Goal: Task Accomplishment & Management: Complete application form

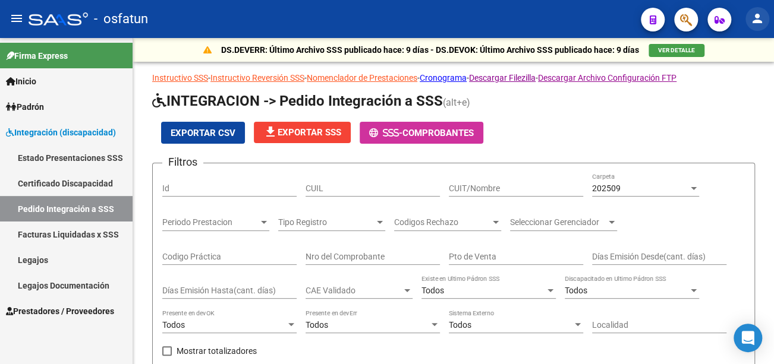
click at [764, 17] on mat-icon "person" at bounding box center [757, 18] width 14 height 14
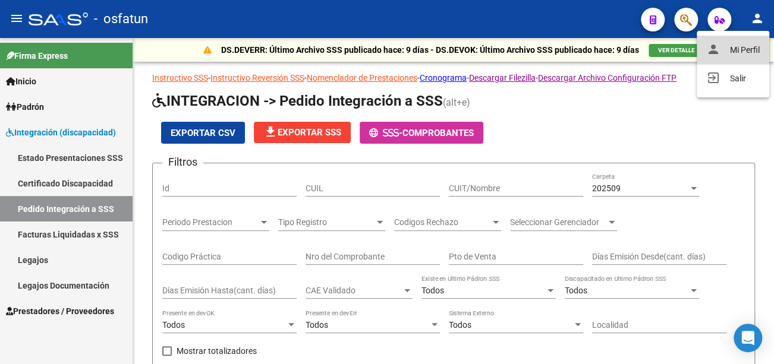
click at [749, 49] on button "person Mi Perfil" at bounding box center [733, 50] width 73 height 29
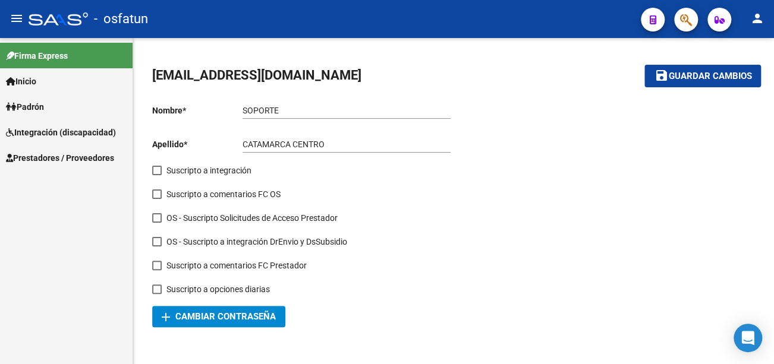
click at [61, 162] on span "Prestadores / Proveedores" at bounding box center [60, 158] width 108 height 13
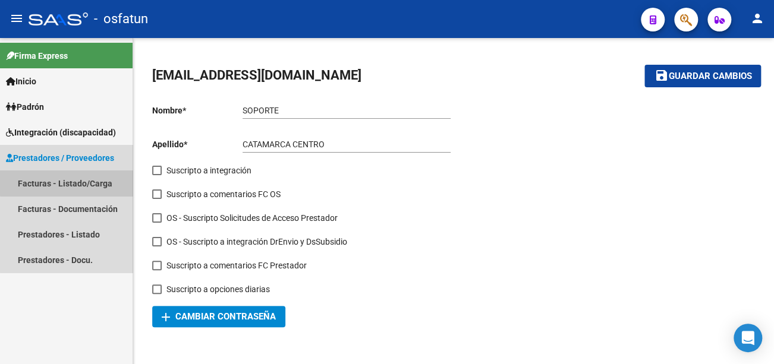
click at [83, 182] on link "Facturas - Listado/Carga" at bounding box center [66, 184] width 133 height 26
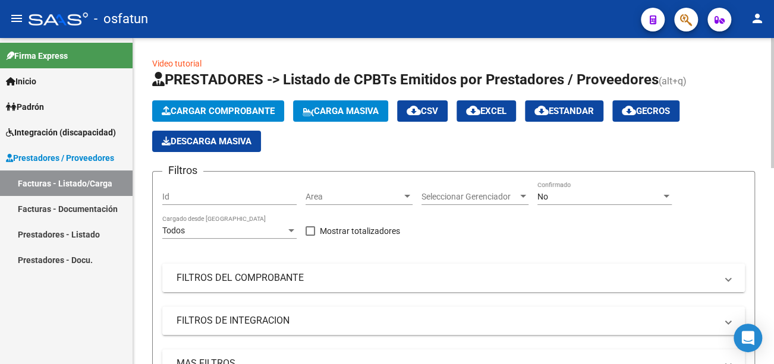
click at [274, 279] on mat-panel-title "FILTROS DEL COMPROBANTE" at bounding box center [447, 278] width 540 height 13
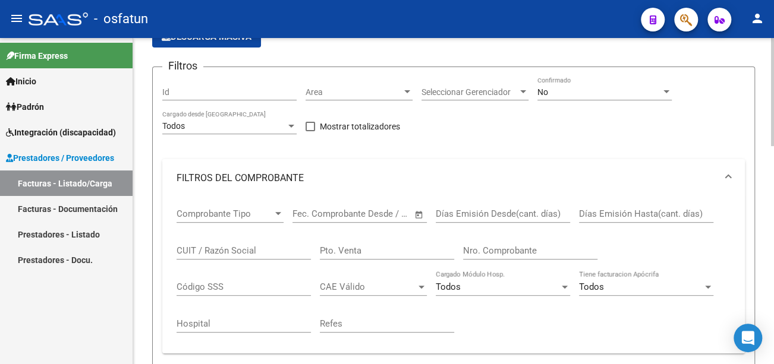
scroll to position [121, 0]
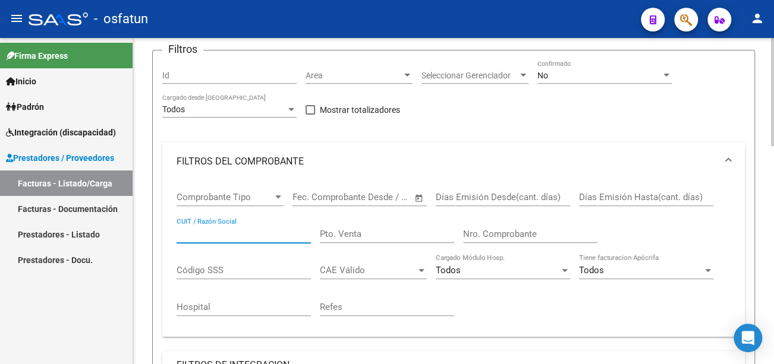
click at [237, 231] on input "CUIT / Razón Social" at bounding box center [244, 234] width 134 height 11
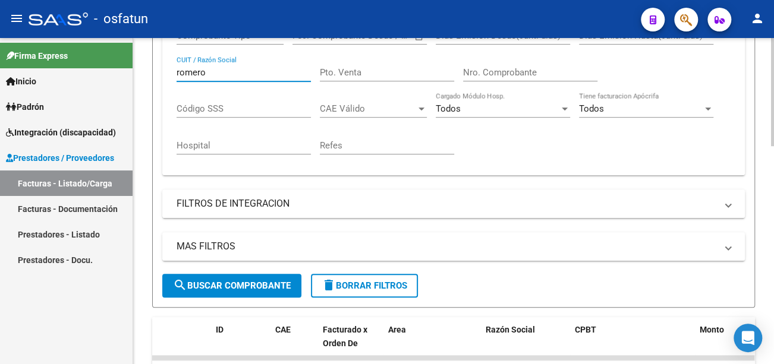
scroll to position [359, 0]
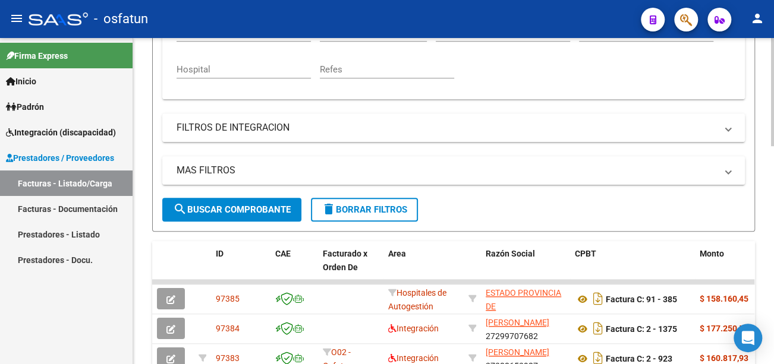
type input "romero"
click at [263, 205] on span "search Buscar Comprobante" at bounding box center [232, 210] width 118 height 11
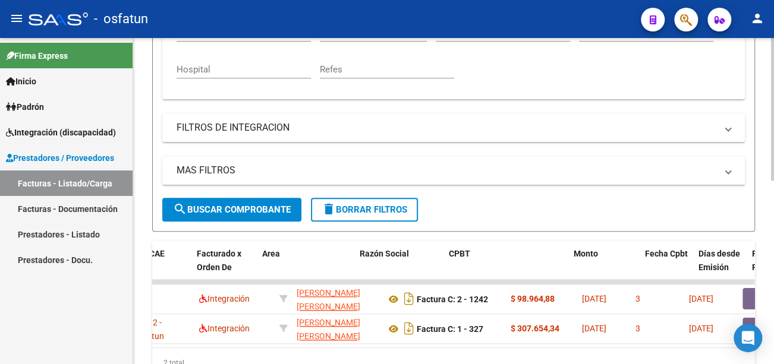
scroll to position [0, 0]
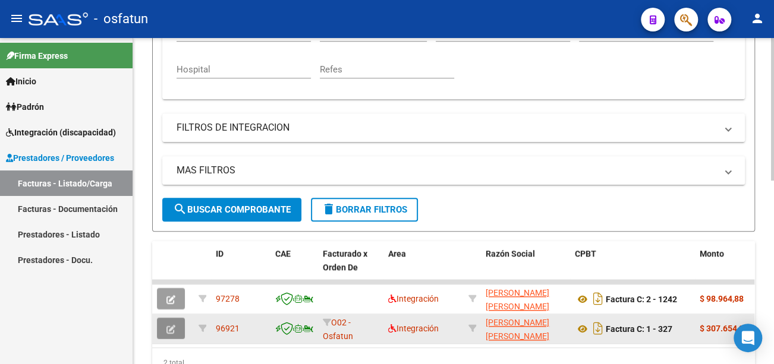
click at [179, 325] on button "button" at bounding box center [171, 328] width 28 height 21
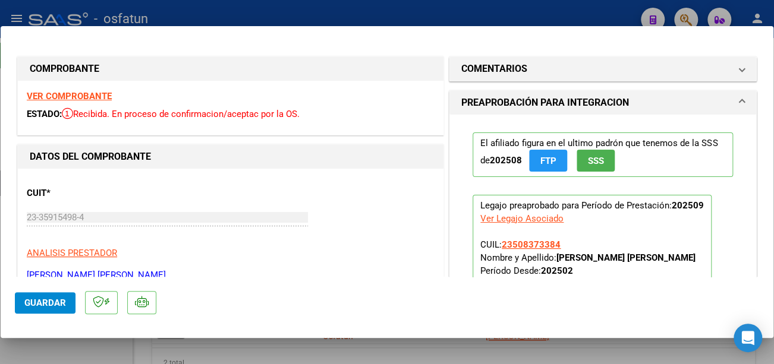
type input "$ 0,00"
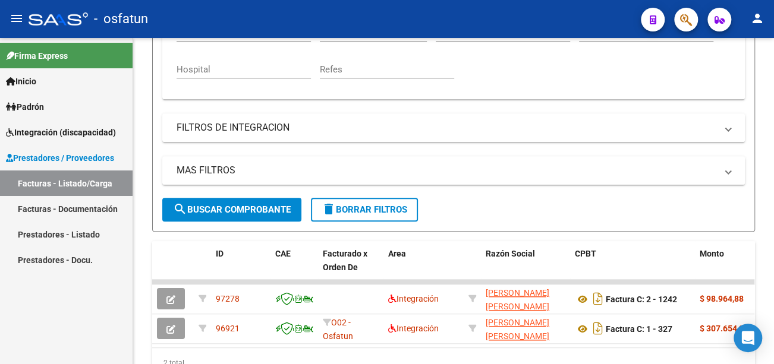
scroll to position [359, 0]
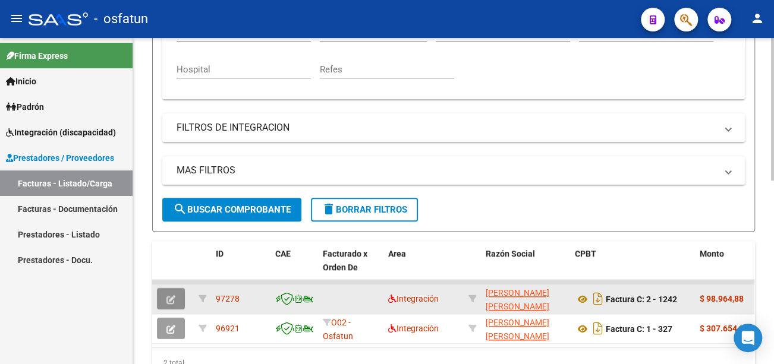
click at [175, 296] on icon "button" at bounding box center [170, 300] width 9 height 9
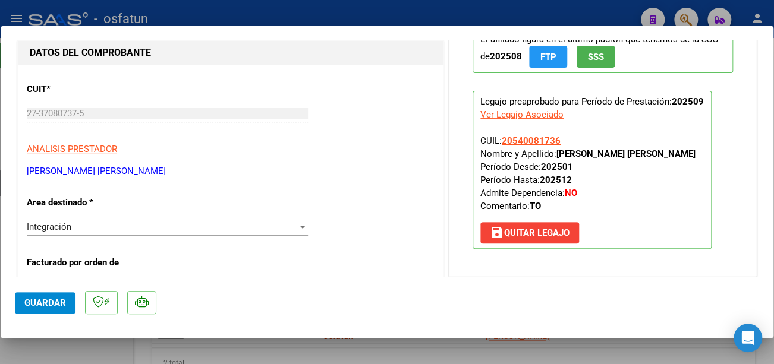
scroll to position [119, 0]
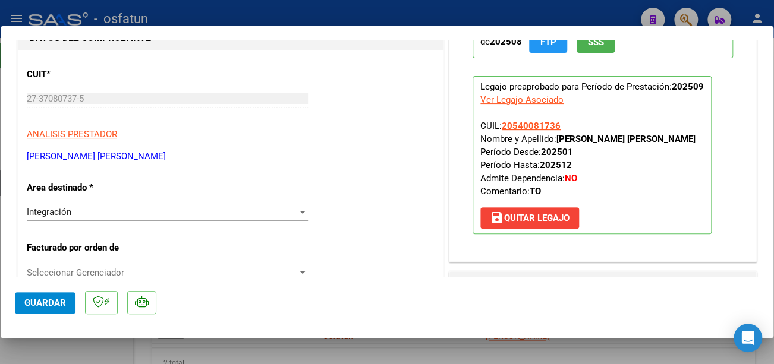
type input "$ 0,00"
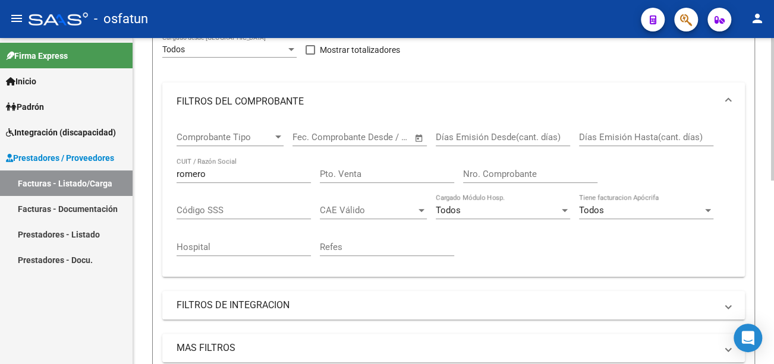
scroll to position [181, 0]
click at [245, 177] on input "romero" at bounding box center [244, 174] width 134 height 11
drag, startPoint x: 230, startPoint y: 177, endPoint x: 107, endPoint y: 177, distance: 122.5
click at [107, 177] on mat-sidenav-container "Firma Express Inicio Calendario SSS Instructivos Contacto OS Padrón Análisis Af…" at bounding box center [387, 201] width 774 height 326
paste input "27219309940"
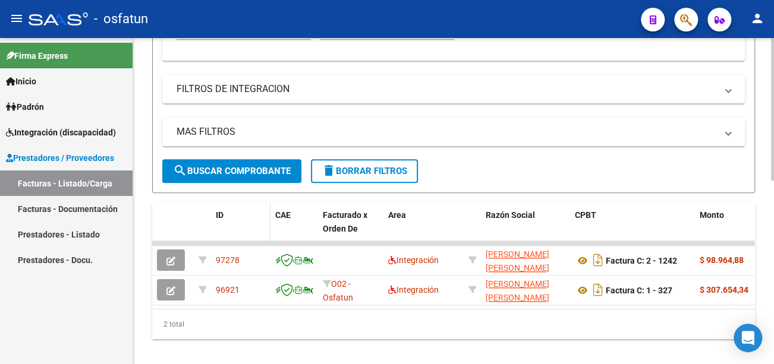
scroll to position [419, 0]
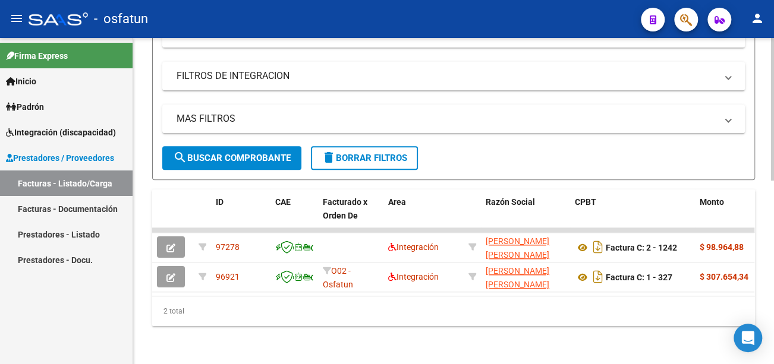
type input "27219309940"
click at [231, 153] on span "search Buscar Comprobante" at bounding box center [232, 158] width 118 height 11
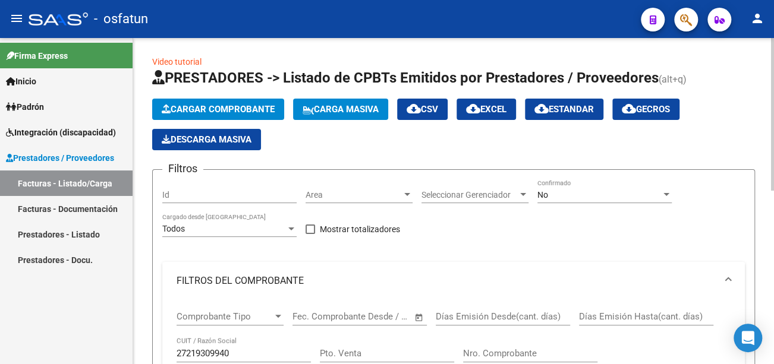
scroll to position [0, 0]
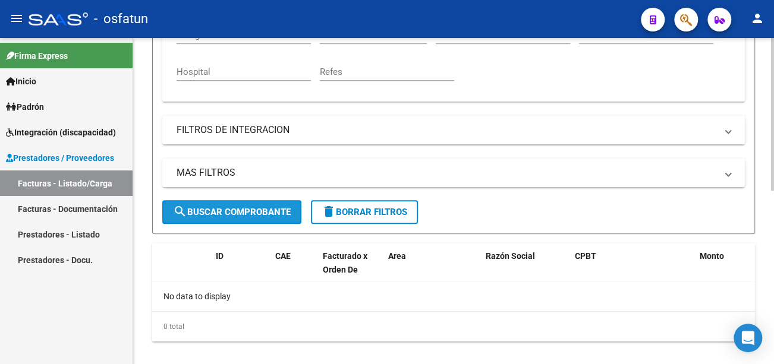
click at [276, 215] on span "search Buscar Comprobante" at bounding box center [232, 212] width 118 height 11
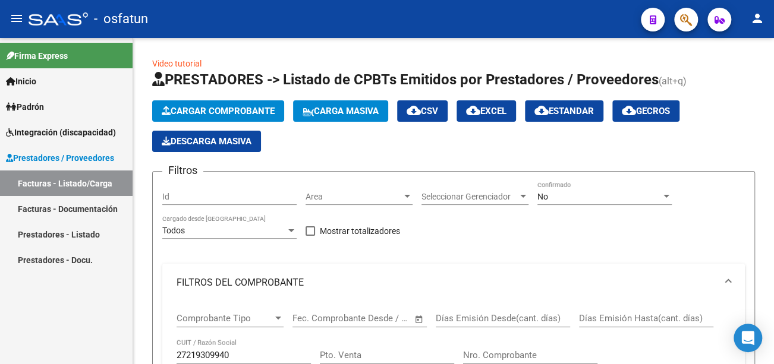
click at [82, 206] on link "Facturas - Documentación" at bounding box center [66, 209] width 133 height 26
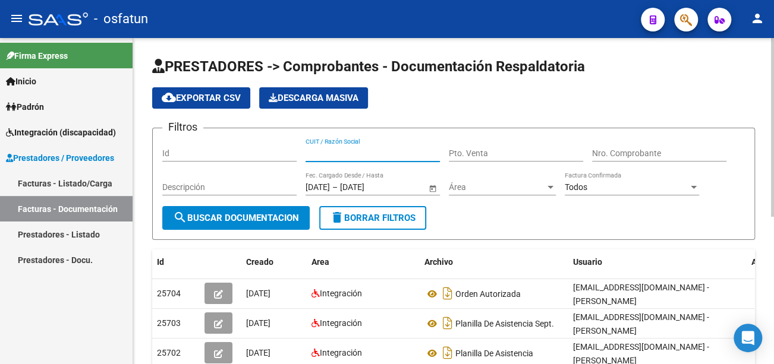
paste input "27219309940"
click at [282, 218] on span "search Buscar Documentacion" at bounding box center [236, 218] width 126 height 11
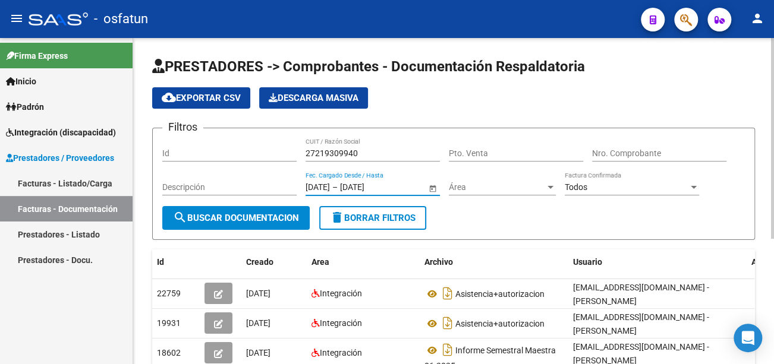
drag, startPoint x: 411, startPoint y: 187, endPoint x: 294, endPoint y: 183, distance: 117.2
click at [294, 183] on div "Filtros Id 27219309940 CUIT / Razón Social Pto. Venta Nro. Comprobante Descripc…" at bounding box center [453, 172] width 583 height 68
click at [376, 150] on input "27219309940" at bounding box center [373, 154] width 134 height 10
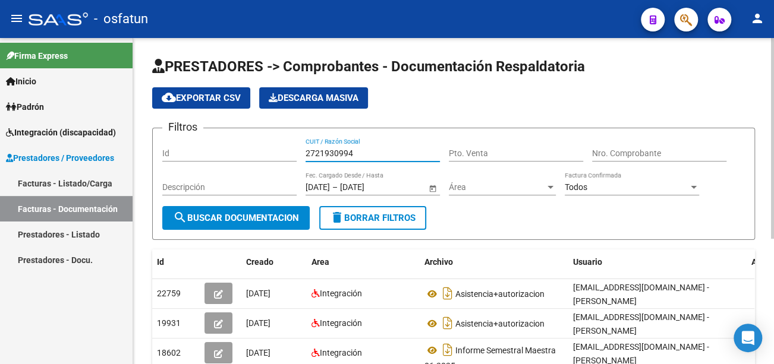
type input "2721930994"
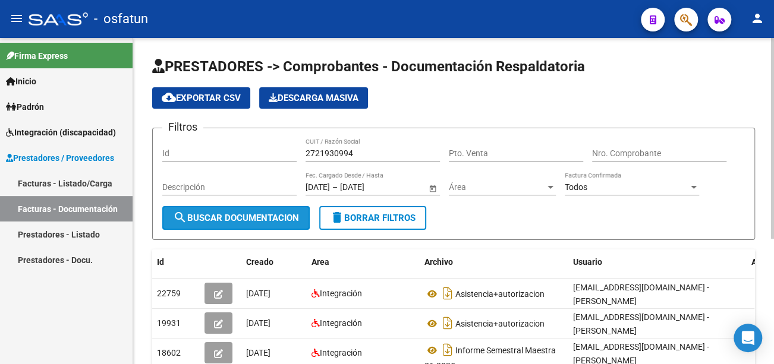
click at [259, 219] on span "search Buscar Documentacion" at bounding box center [236, 218] width 126 height 11
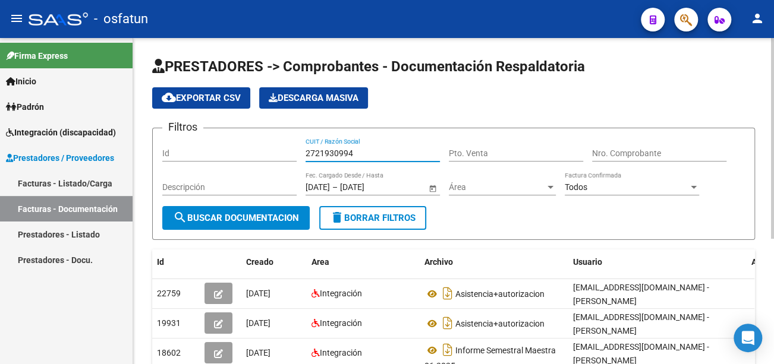
drag, startPoint x: 366, startPoint y: 152, endPoint x: 224, endPoint y: 153, distance: 142.7
click at [223, 154] on div "Filtros Id 2721930994 CUIT / Razón Social Pto. Venta Nro. Comprobante Descripci…" at bounding box center [453, 172] width 583 height 68
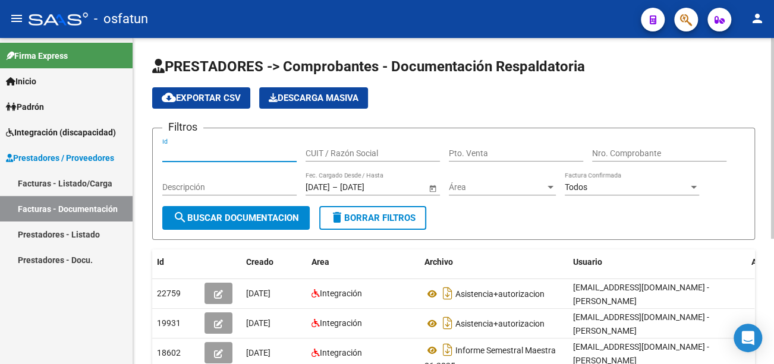
click at [204, 158] on input "Id" at bounding box center [229, 154] width 134 height 10
type input "97025"
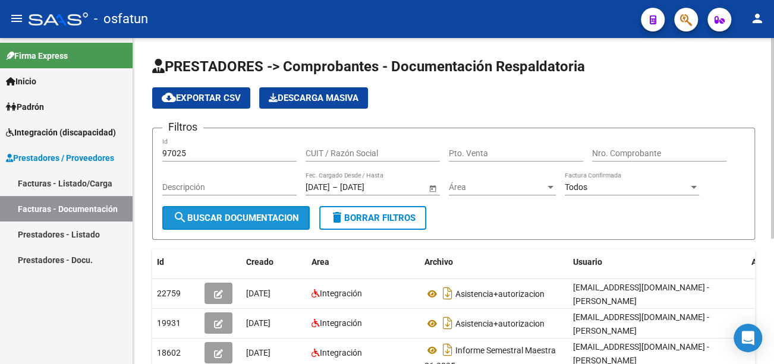
click at [211, 218] on span "search Buscar Documentacion" at bounding box center [236, 218] width 126 height 11
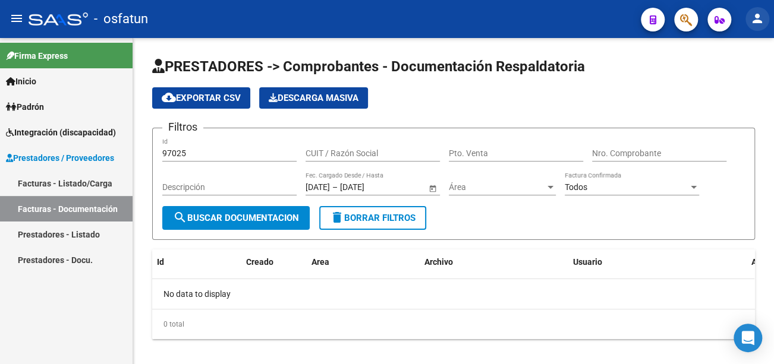
click at [765, 18] on button "person" at bounding box center [758, 19] width 24 height 24
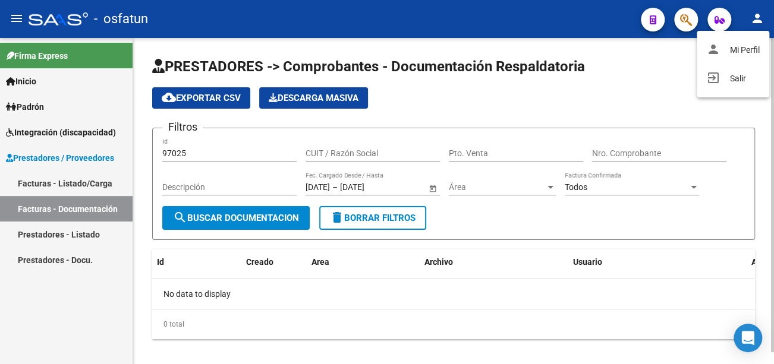
click at [743, 81] on button "exit_to_app Salir" at bounding box center [733, 78] width 73 height 29
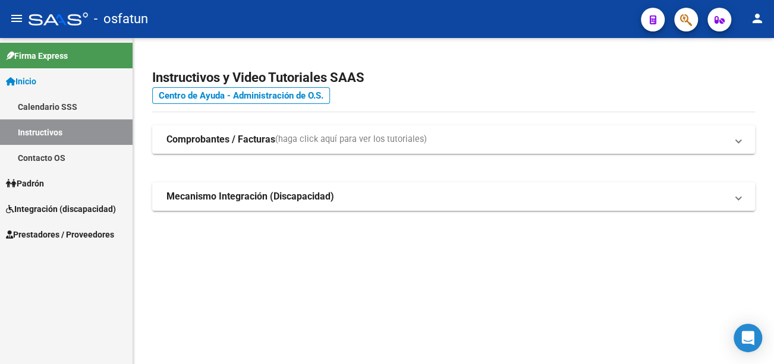
click at [80, 230] on span "Prestadores / Proveedores" at bounding box center [60, 234] width 108 height 13
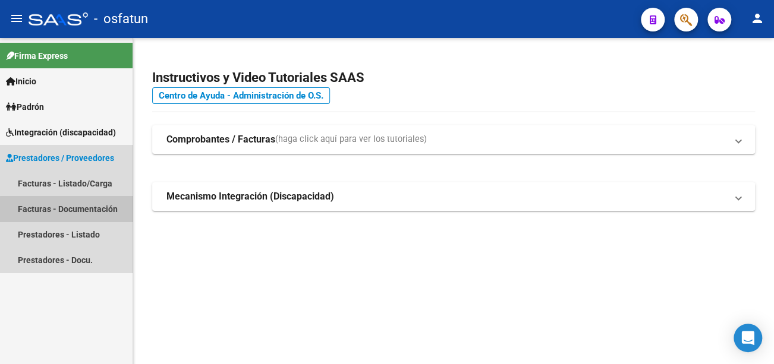
click at [82, 210] on link "Facturas - Documentación" at bounding box center [66, 209] width 133 height 26
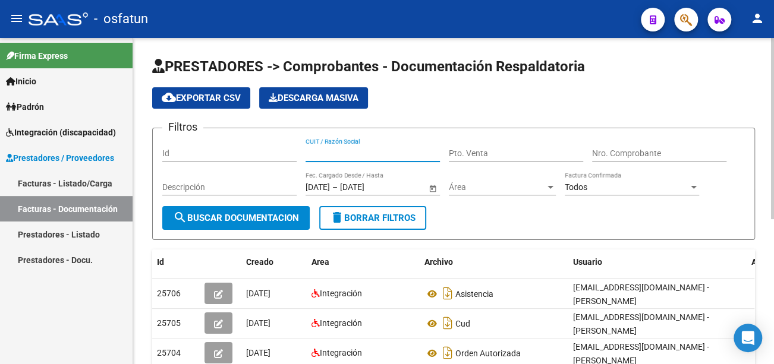
paste input "27219309940"
type input "27219309940"
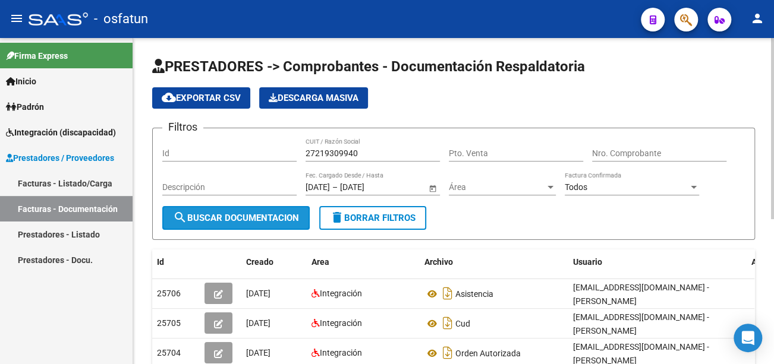
click at [292, 220] on span "search Buscar Documentacion" at bounding box center [236, 218] width 126 height 11
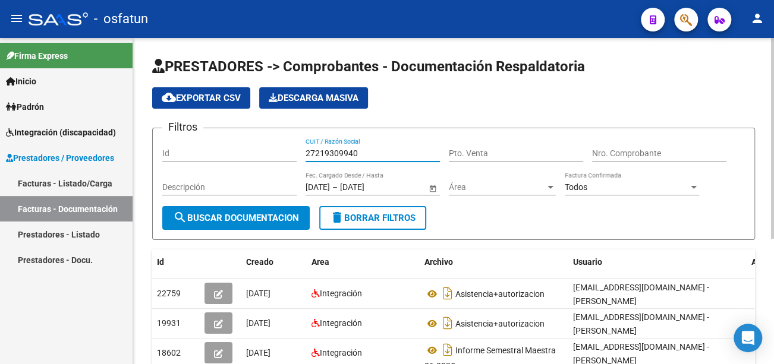
drag, startPoint x: 369, startPoint y: 149, endPoint x: 285, endPoint y: 145, distance: 84.5
click at [285, 145] on div "Filtros Id 27219309940 CUIT / Razón Social Pto. Venta Nro. Comprobante Descripc…" at bounding box center [453, 172] width 583 height 68
click at [287, 220] on span "search Buscar Documentacion" at bounding box center [236, 218] width 126 height 11
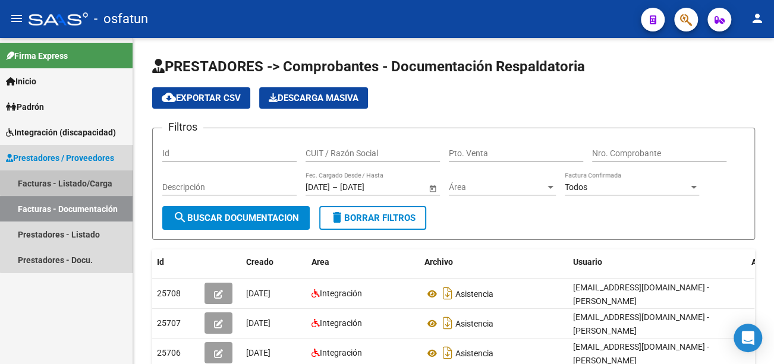
click at [80, 181] on link "Facturas - Listado/Carga" at bounding box center [66, 184] width 133 height 26
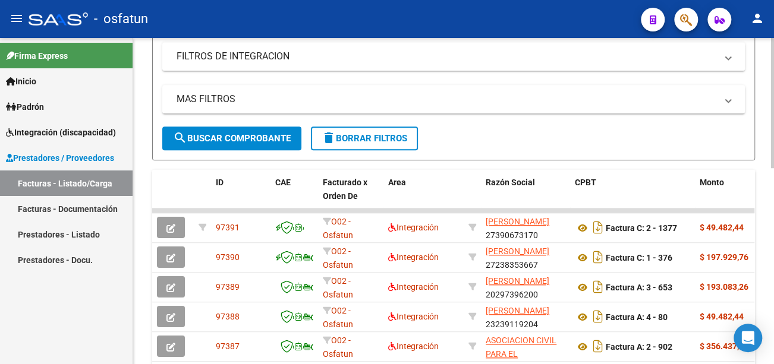
scroll to position [297, 0]
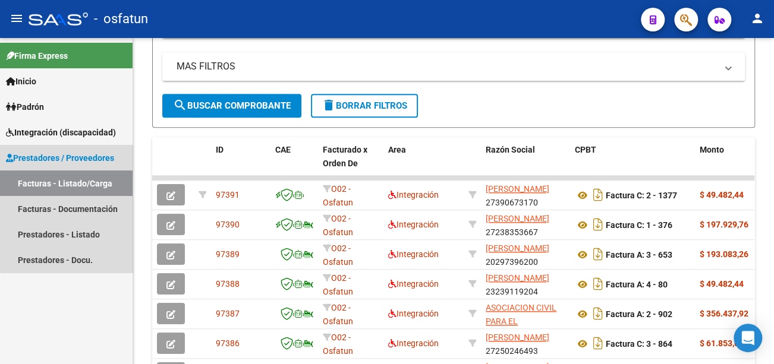
click at [81, 156] on span "Prestadores / Proveedores" at bounding box center [60, 158] width 108 height 13
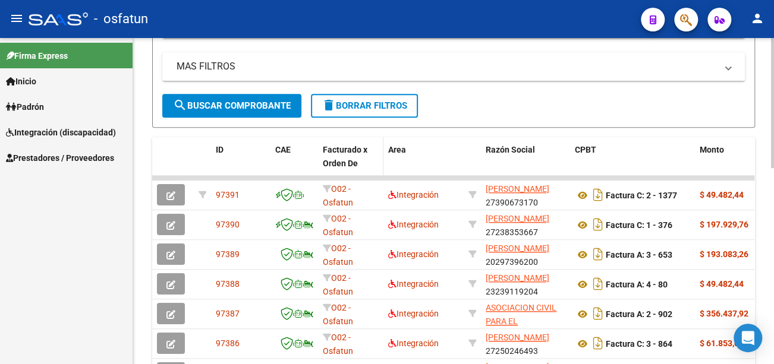
scroll to position [0, 0]
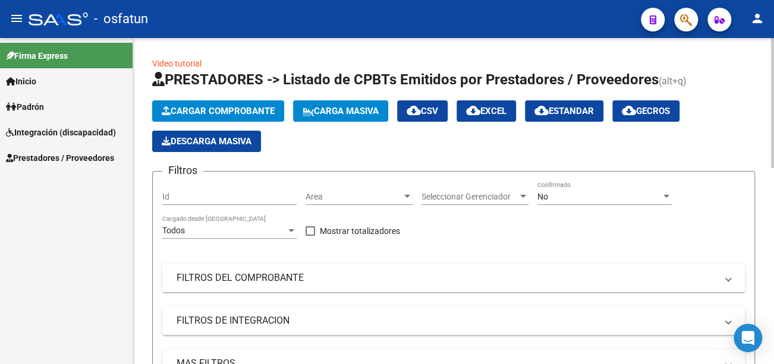
click at [286, 287] on mat-expansion-panel-header "FILTROS DEL COMPROBANTE" at bounding box center [453, 278] width 583 height 29
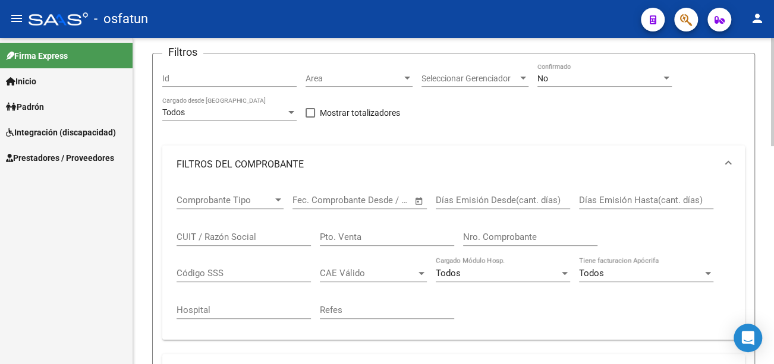
scroll to position [119, 0]
click at [509, 238] on input "Nro. Comprobante" at bounding box center [530, 236] width 134 height 11
paste input "27219309940"
type input "27219309940"
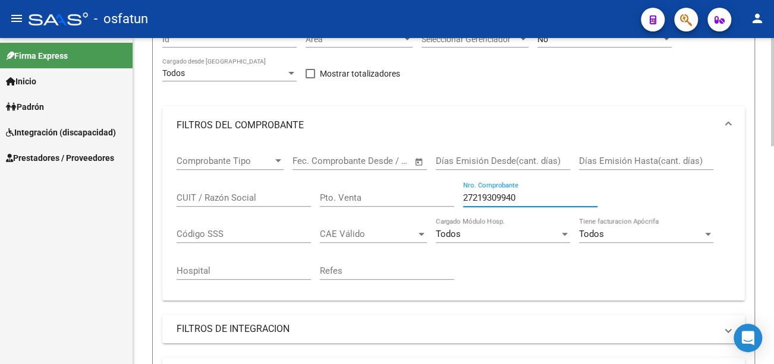
scroll to position [178, 0]
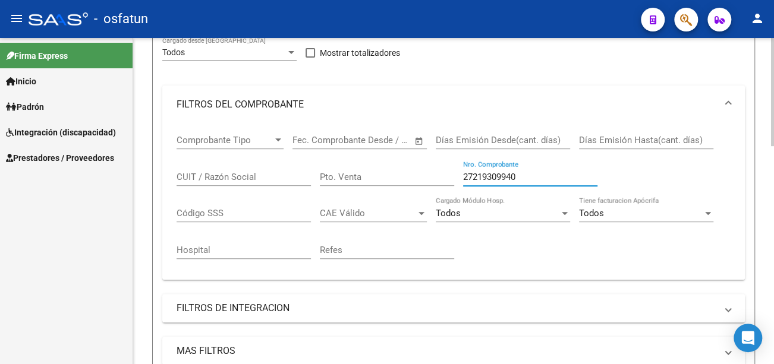
drag, startPoint x: 520, startPoint y: 178, endPoint x: 382, endPoint y: 166, distance: 138.5
click at [389, 164] on div "Comprobante Tipo Comprobante Tipo Fecha inicio – Fecha fin Fec. Comprobante Des…" at bounding box center [454, 197] width 554 height 147
paste input "00000097"
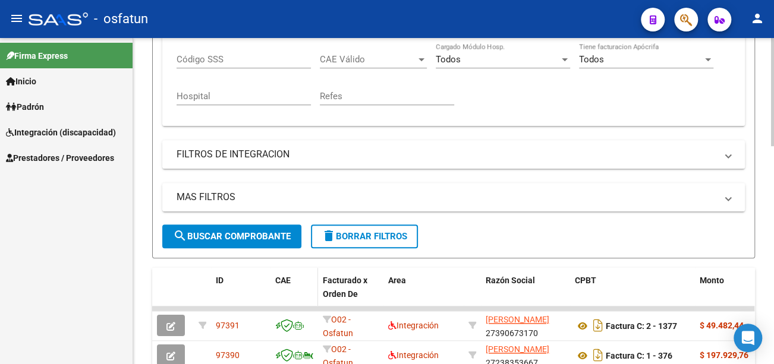
scroll to position [357, 0]
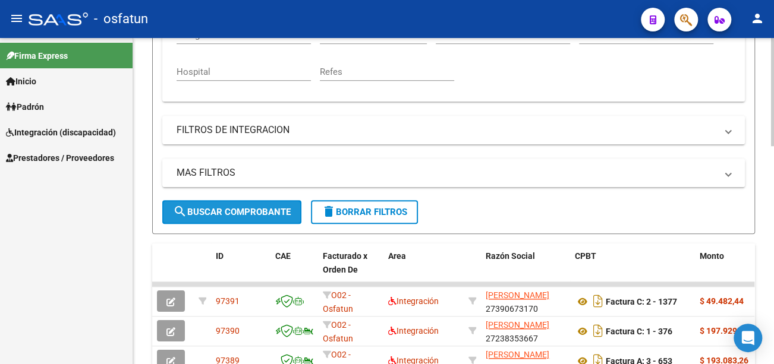
click at [276, 207] on span "search Buscar Comprobante" at bounding box center [232, 212] width 118 height 11
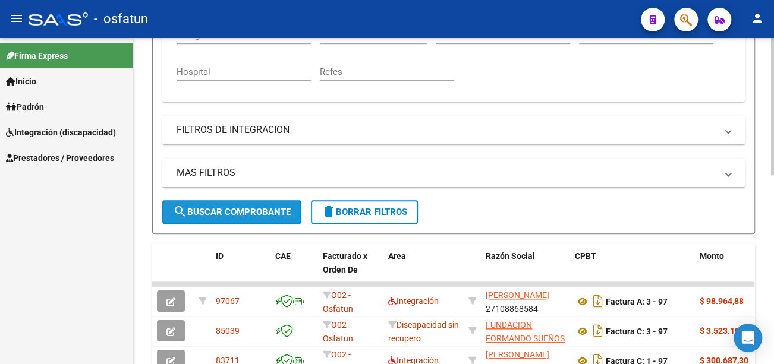
click at [273, 211] on span "search Buscar Comprobante" at bounding box center [232, 212] width 118 height 11
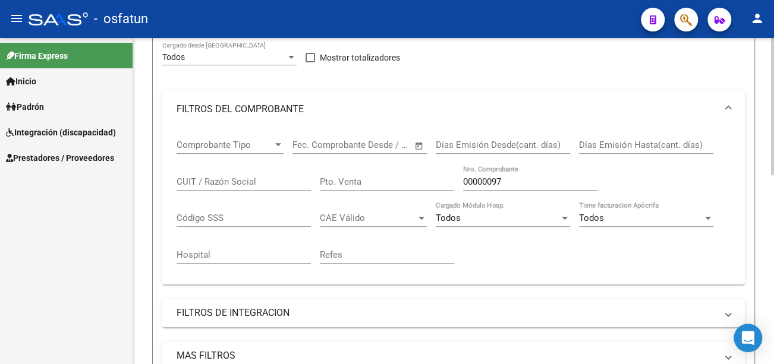
scroll to position [33, 0]
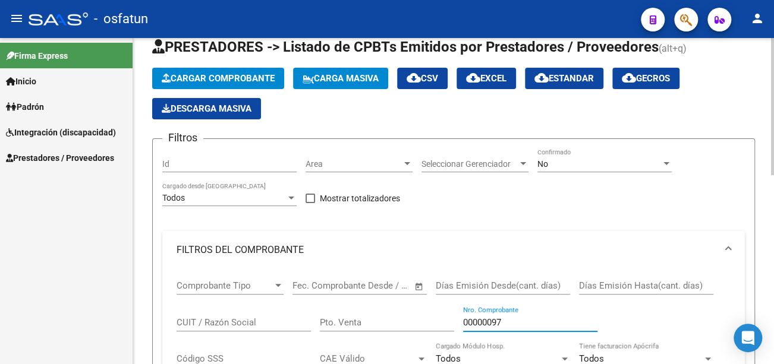
drag, startPoint x: 491, startPoint y: 320, endPoint x: 417, endPoint y: 316, distance: 73.8
click at [419, 317] on div "Comprobante Tipo Comprobante Tipo Fecha inicio – Fecha fin Fec. Comprobante Des…" at bounding box center [454, 342] width 554 height 147
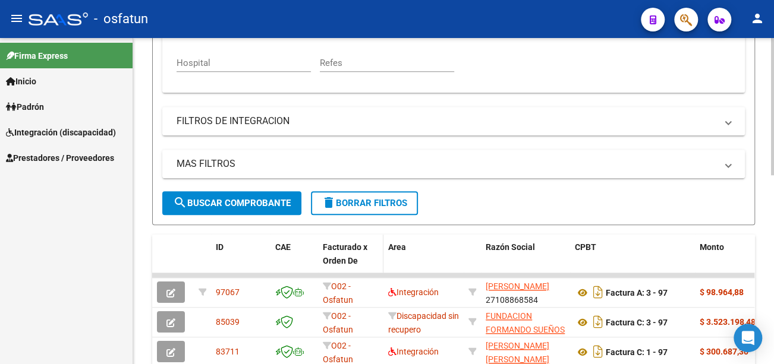
scroll to position [389, 0]
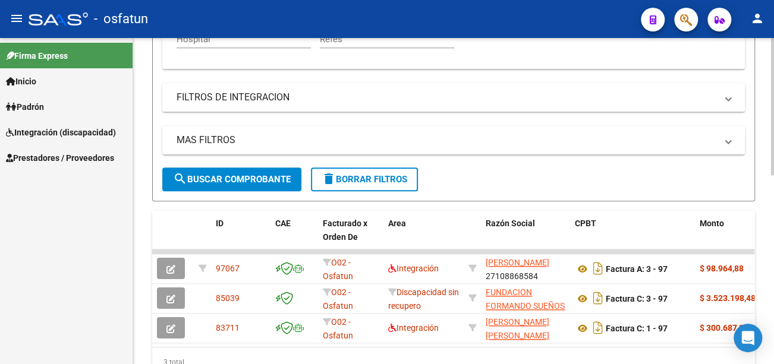
click at [268, 174] on span "search Buscar Comprobante" at bounding box center [232, 179] width 118 height 11
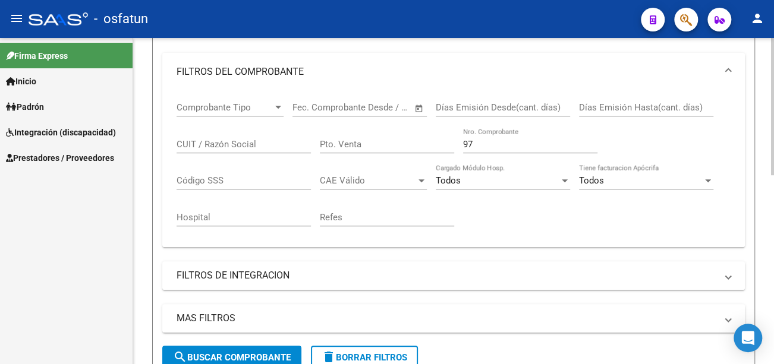
scroll to position [152, 0]
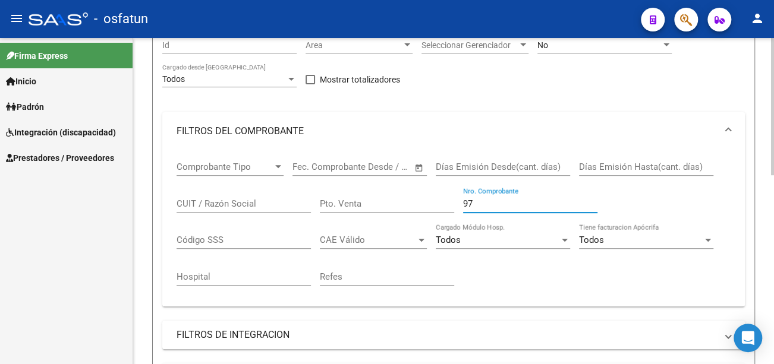
click at [489, 200] on input "97" at bounding box center [530, 204] width 134 height 11
type input "9"
click at [233, 204] on input "CUIT / Razón Social" at bounding box center [244, 204] width 134 height 11
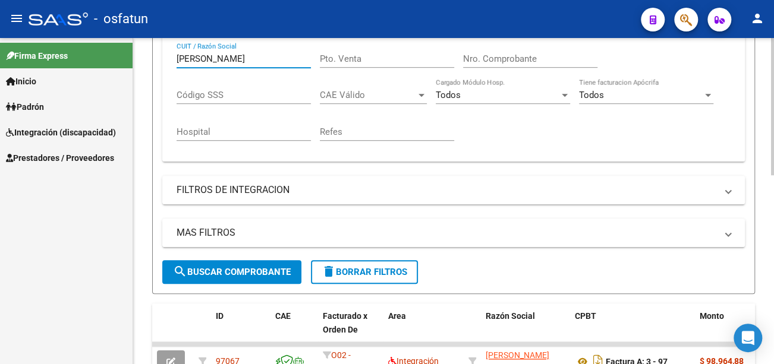
scroll to position [330, 0]
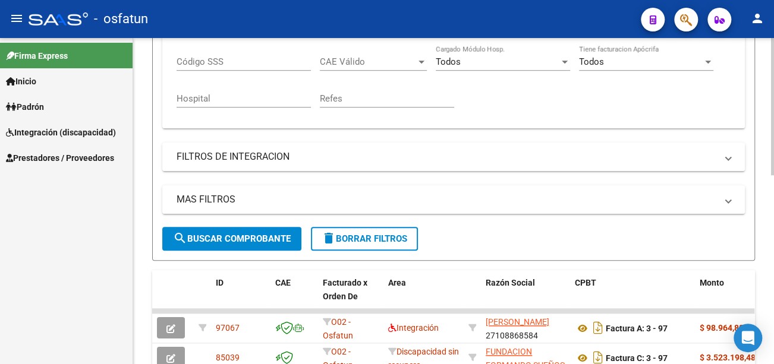
type input "romero claudia beatriz"
click at [238, 232] on button "search Buscar Comprobante" at bounding box center [231, 239] width 139 height 24
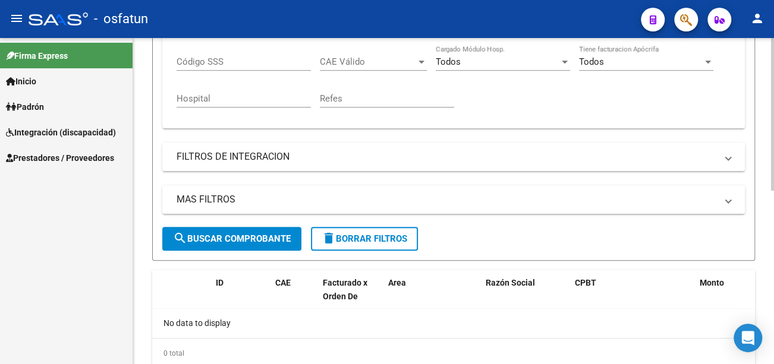
scroll to position [92, 0]
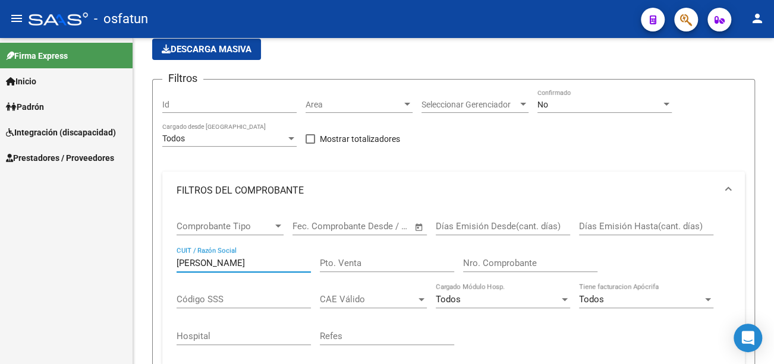
drag, startPoint x: 272, startPoint y: 262, endPoint x: 124, endPoint y: 260, distance: 148.1
click at [124, 260] on mat-sidenav-container "Firma Express Inicio Calendario SSS Instructivos Contacto OS Padrón Análisis Af…" at bounding box center [387, 201] width 774 height 326
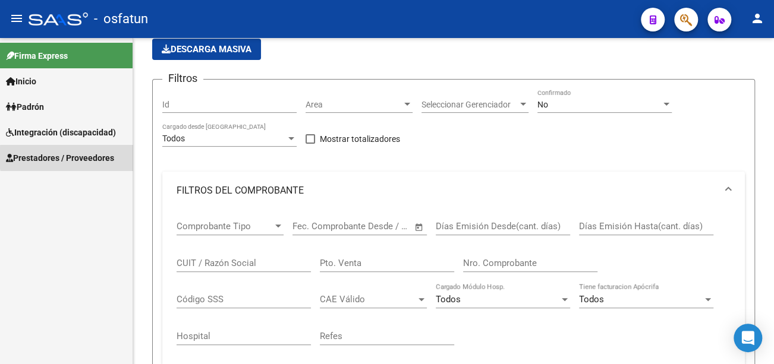
click at [108, 157] on span "Prestadores / Proveedores" at bounding box center [60, 158] width 108 height 13
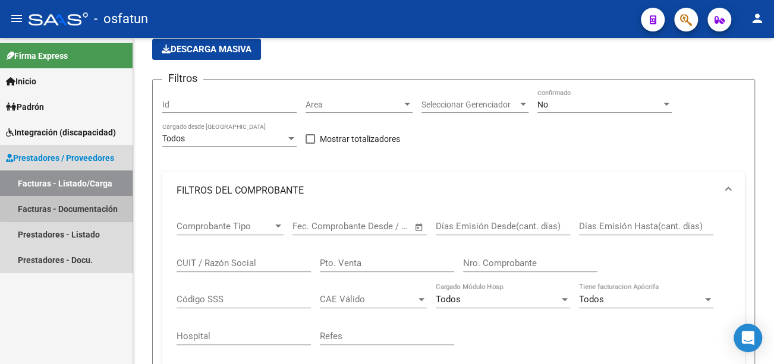
click at [103, 209] on link "Facturas - Documentación" at bounding box center [66, 209] width 133 height 26
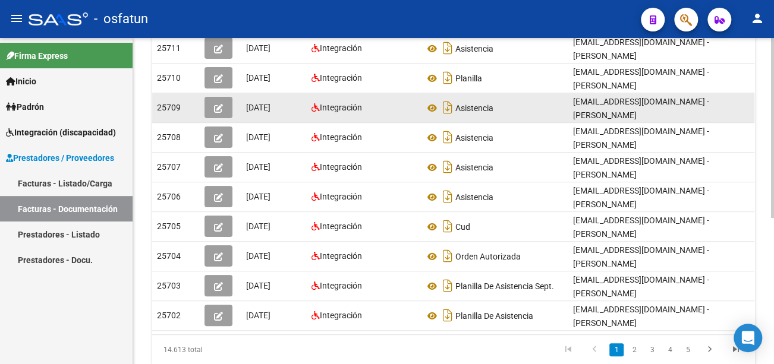
scroll to position [265, 0]
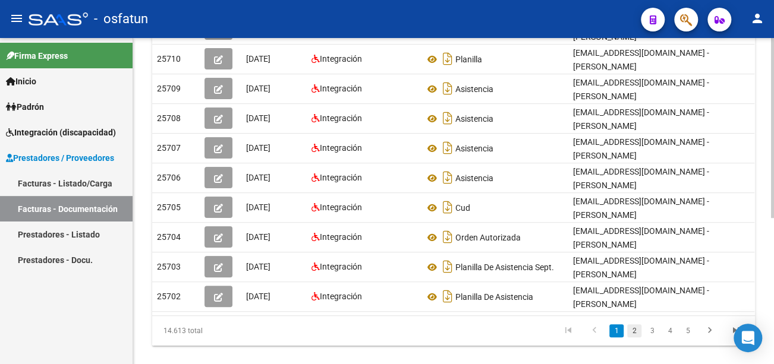
click at [637, 325] on link "2" at bounding box center [634, 331] width 14 height 13
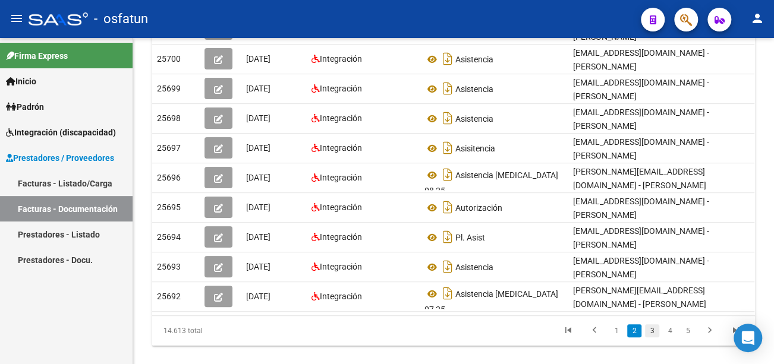
click at [652, 325] on link "3" at bounding box center [652, 331] width 14 height 13
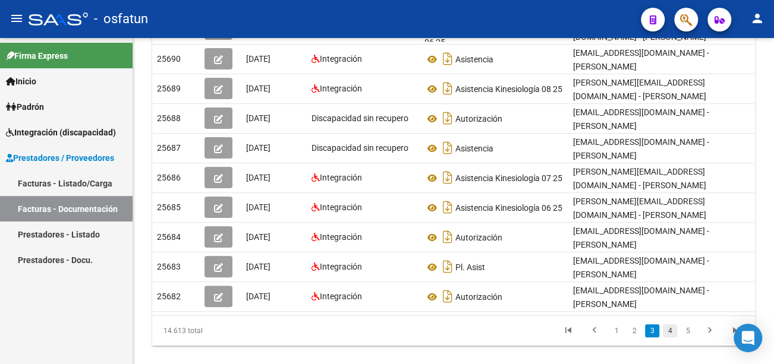
click at [669, 338] on link "4" at bounding box center [670, 331] width 14 height 13
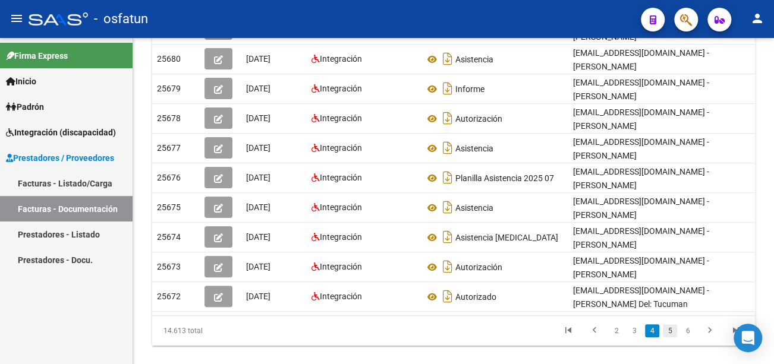
click at [671, 325] on link "5" at bounding box center [670, 331] width 14 height 13
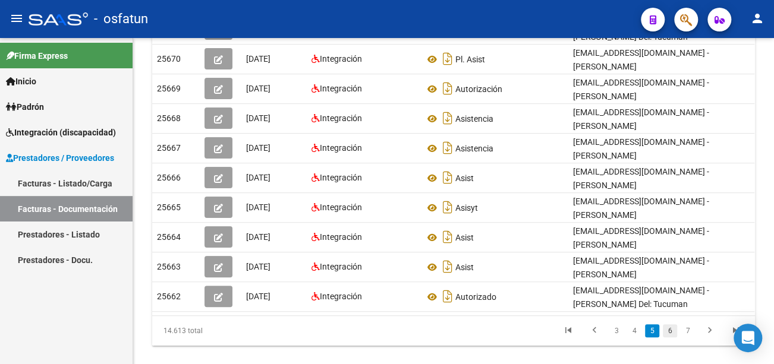
click at [671, 329] on link "6" at bounding box center [670, 331] width 14 height 13
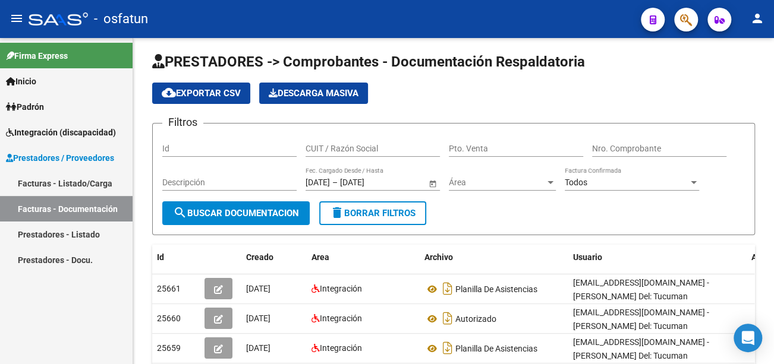
scroll to position [0, 0]
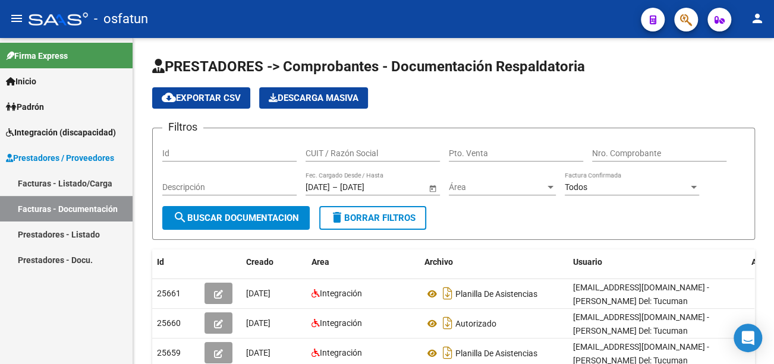
click at [225, 145] on div "Id" at bounding box center [229, 150] width 134 height 24
click at [223, 149] on input "Id" at bounding box center [229, 154] width 134 height 10
type input "97025"
click at [238, 217] on span "search Buscar Documentacion" at bounding box center [236, 218] width 126 height 11
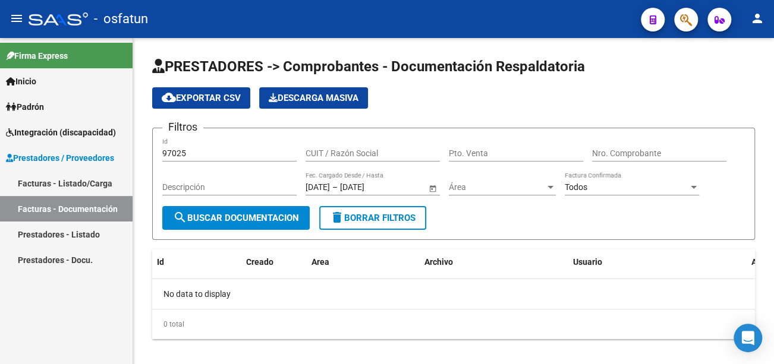
click at [429, 187] on span "Open calendar" at bounding box center [433, 188] width 29 height 29
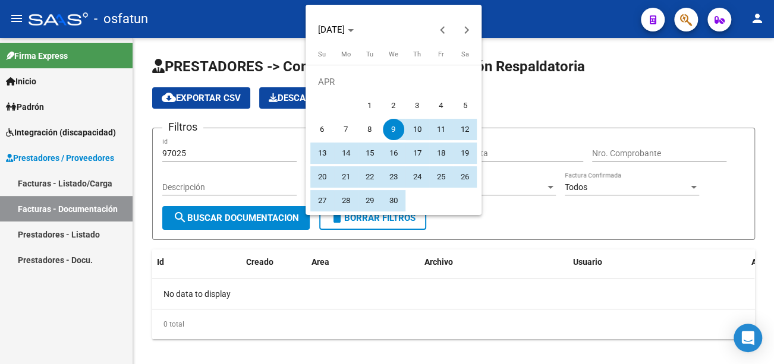
click at [392, 124] on span "9" at bounding box center [393, 129] width 21 height 21
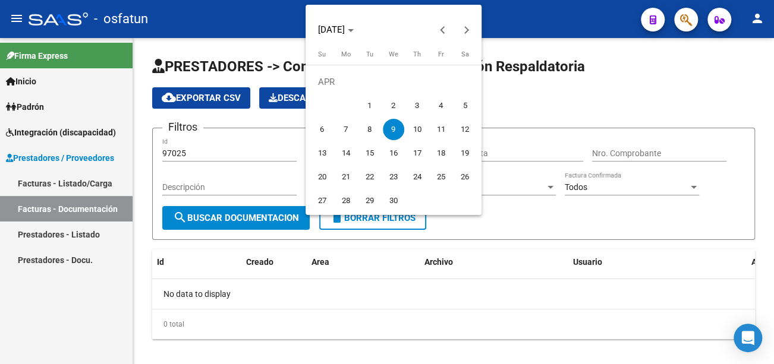
click at [513, 83] on div at bounding box center [387, 182] width 774 height 364
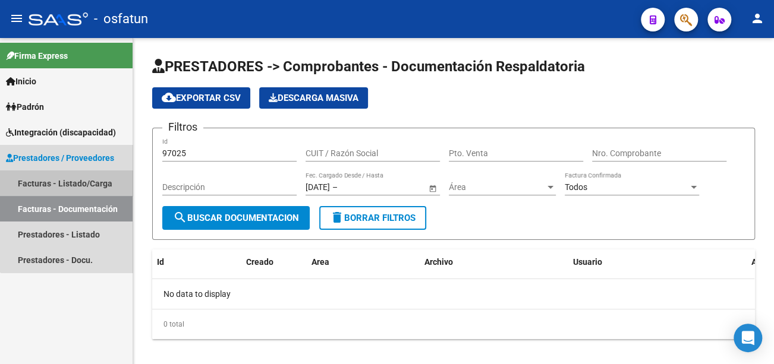
click at [87, 180] on link "Facturas - Listado/Carga" at bounding box center [66, 184] width 133 height 26
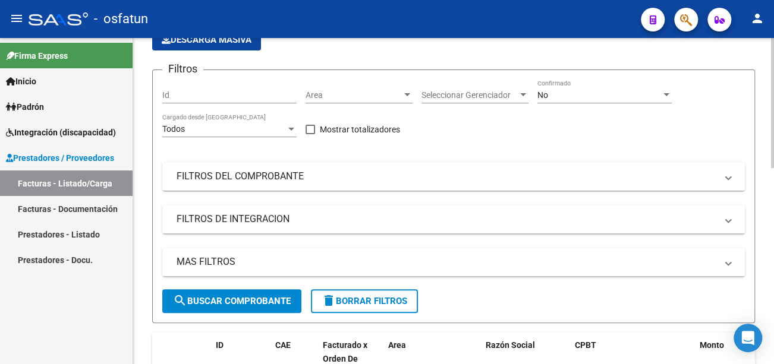
scroll to position [119, 0]
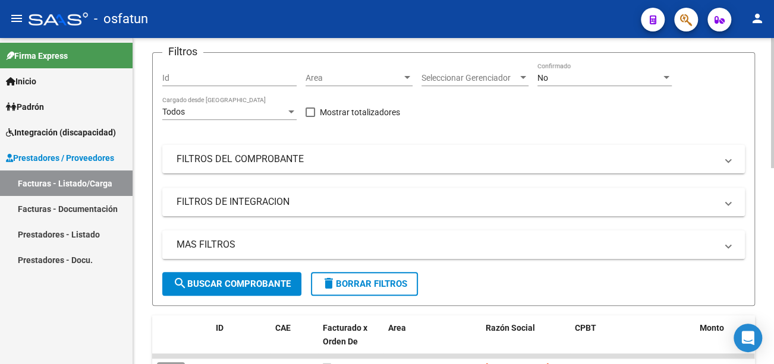
click at [282, 240] on mat-panel-title "MAS FILTROS" at bounding box center [447, 244] width 540 height 13
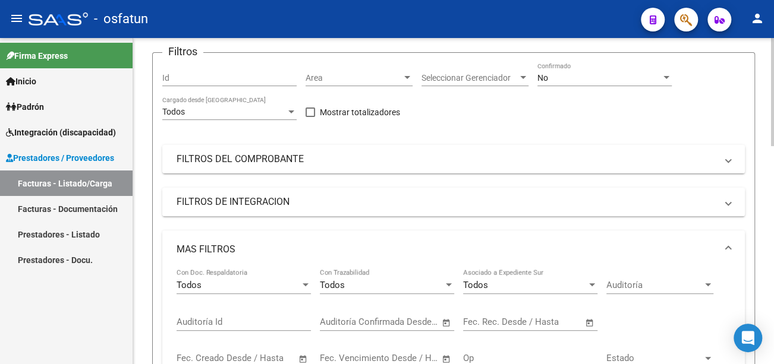
click at [310, 202] on mat-panel-title "FILTROS DE INTEGRACION" at bounding box center [447, 202] width 540 height 13
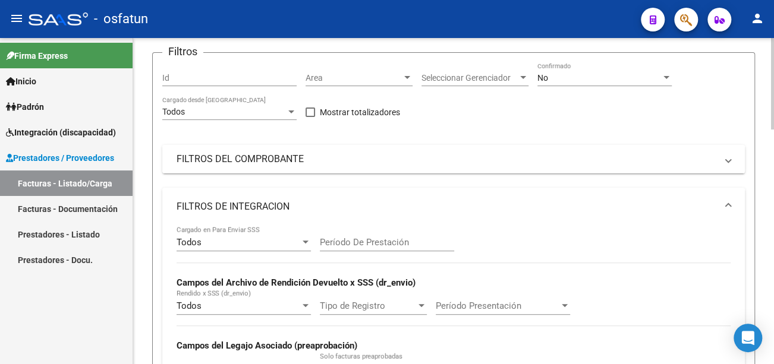
scroll to position [59, 0]
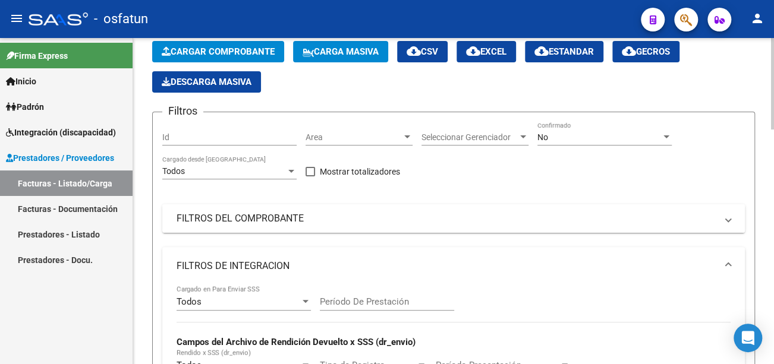
click at [304, 217] on mat-panel-title "FILTROS DEL COMPROBANTE" at bounding box center [447, 218] width 540 height 13
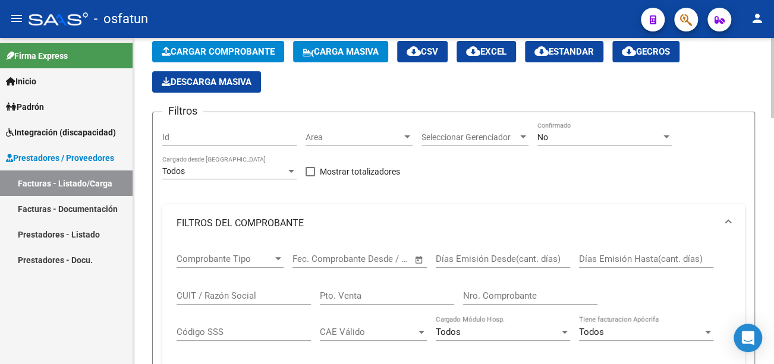
scroll to position [119, 0]
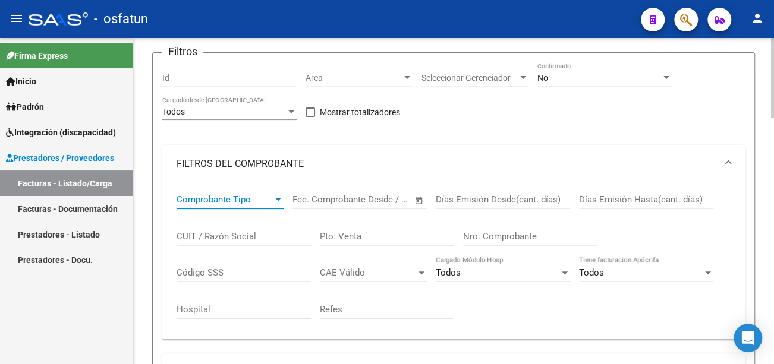
click at [260, 199] on span "Comprobante Tipo" at bounding box center [225, 199] width 96 height 11
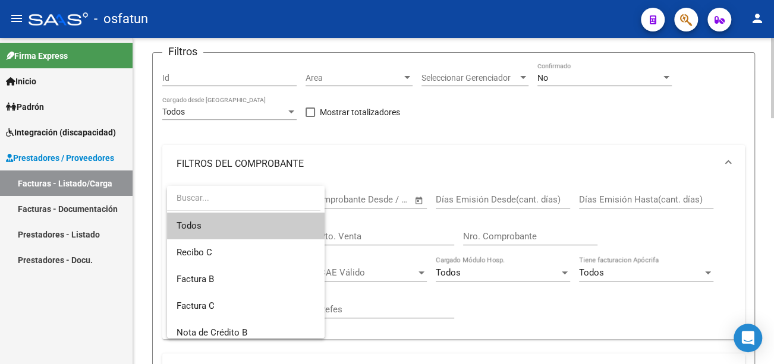
click at [260, 199] on input "dropdown search" at bounding box center [243, 198] width 153 height 25
click at [374, 225] on div at bounding box center [387, 182] width 774 height 364
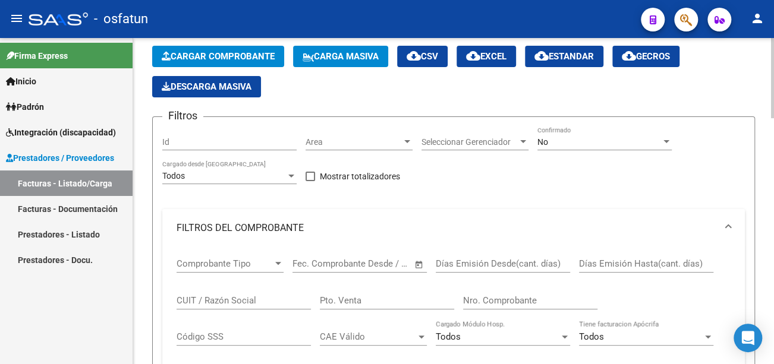
scroll to position [0, 0]
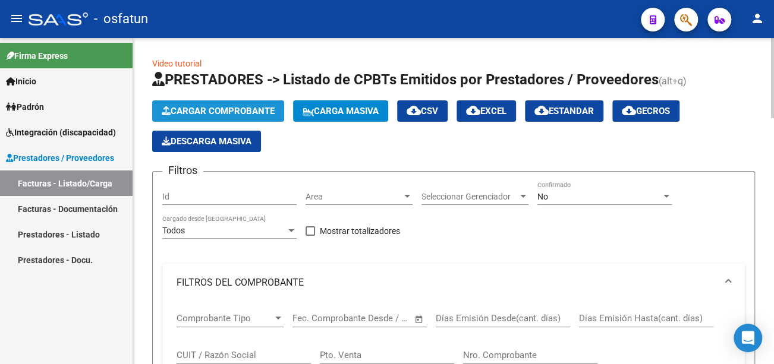
click at [255, 114] on span "Cargar Comprobante" at bounding box center [218, 111] width 113 height 11
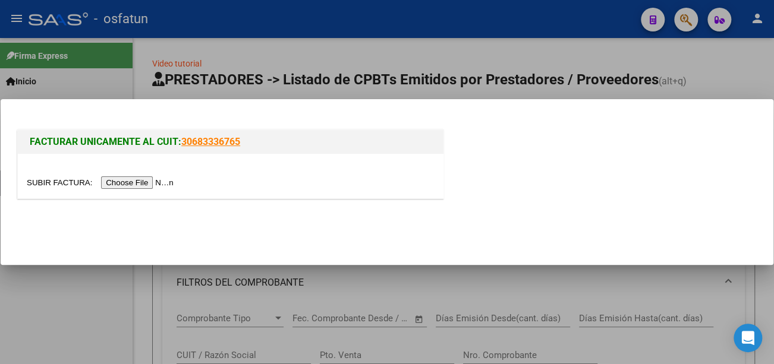
click at [147, 181] on input "file" at bounding box center [102, 183] width 150 height 12
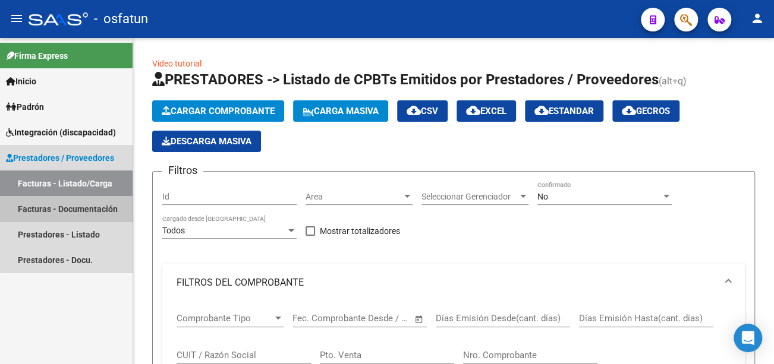
click at [87, 205] on link "Facturas - Documentación" at bounding box center [66, 209] width 133 height 26
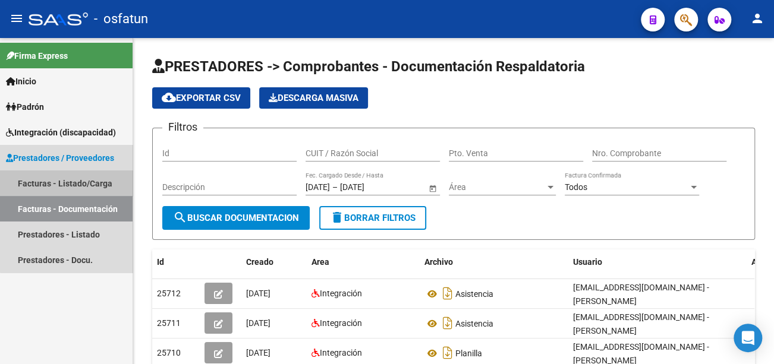
click at [90, 188] on link "Facturas - Listado/Carga" at bounding box center [66, 184] width 133 height 26
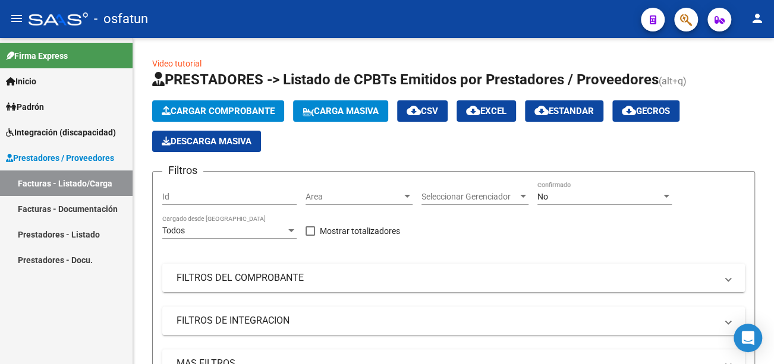
click at [96, 205] on link "Facturas - Documentación" at bounding box center [66, 209] width 133 height 26
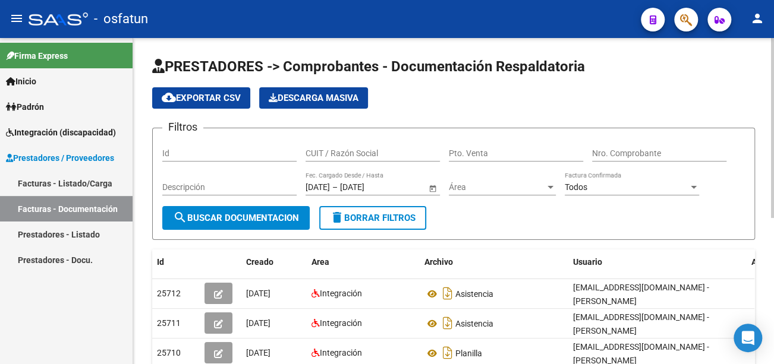
click at [184, 155] on input "Id" at bounding box center [229, 154] width 134 height 10
type input "97025"
click at [75, 190] on link "Facturas - Listado/Carga" at bounding box center [66, 184] width 133 height 26
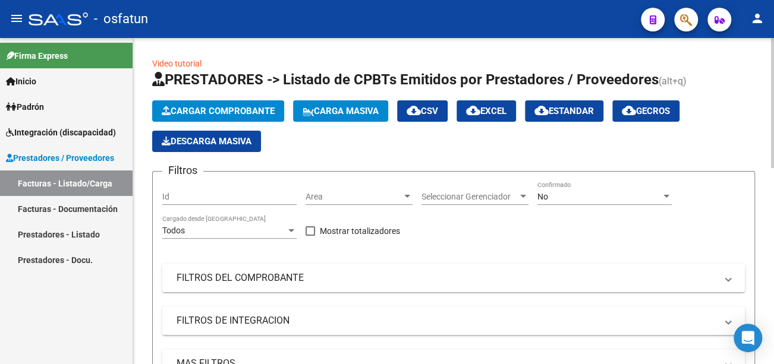
click at [211, 202] on input "Id" at bounding box center [229, 197] width 134 height 10
type input "7"
type input "97025"
click at [474, 202] on span "Seleccionar Gerenciador" at bounding box center [470, 197] width 96 height 10
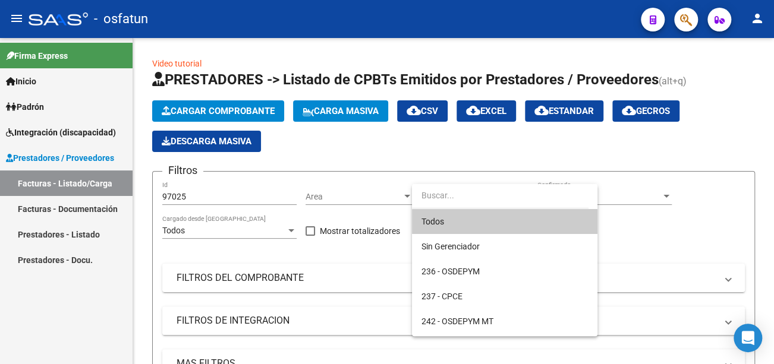
click at [468, 218] on span "Todos" at bounding box center [505, 221] width 166 height 25
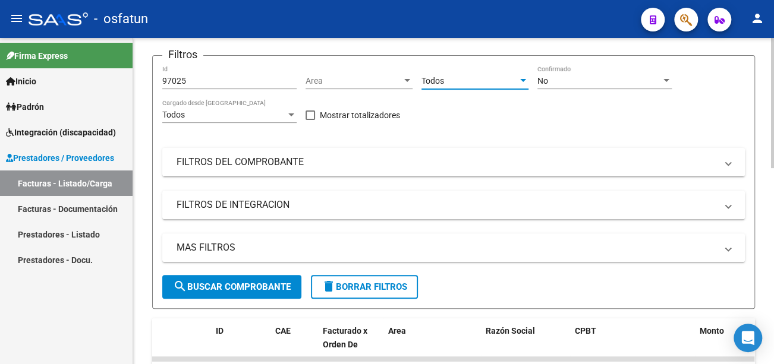
scroll to position [119, 0]
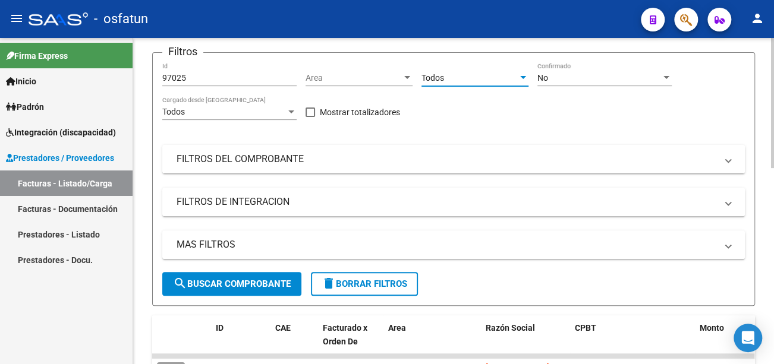
click at [276, 276] on button "search Buscar Comprobante" at bounding box center [231, 284] width 139 height 24
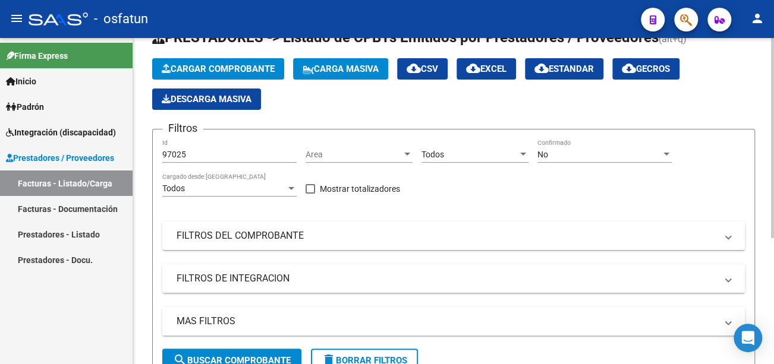
scroll to position [59, 0]
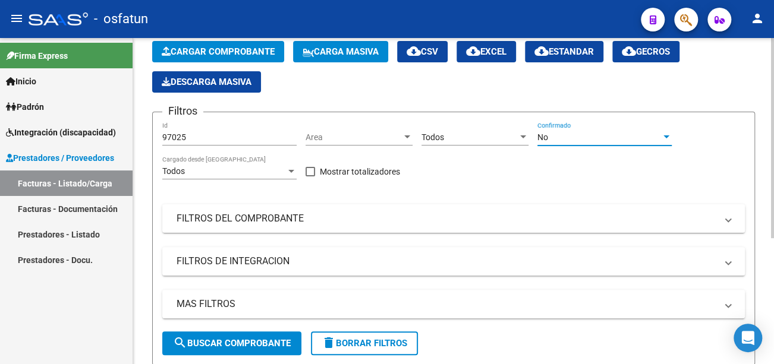
click at [589, 134] on div "No" at bounding box center [599, 138] width 124 height 10
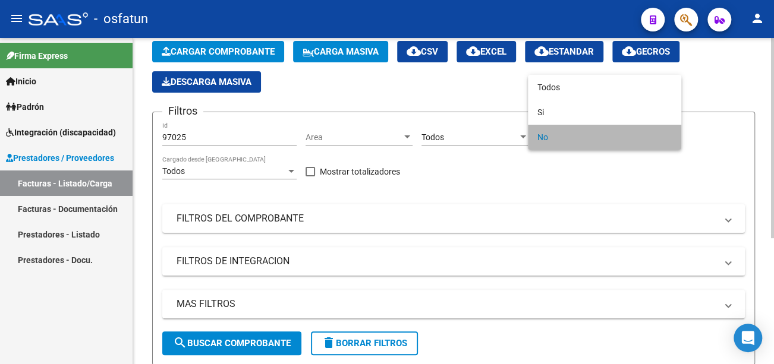
click at [589, 134] on span "No" at bounding box center [604, 137] width 134 height 25
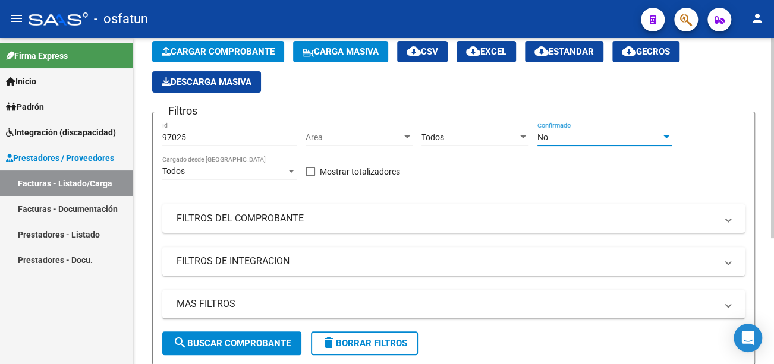
click at [590, 134] on div "No" at bounding box center [599, 138] width 124 height 10
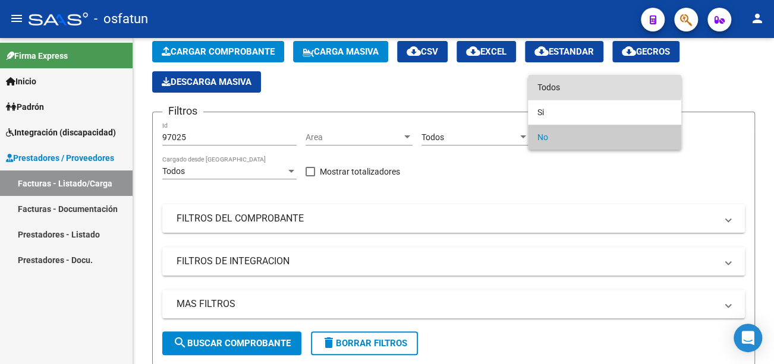
click at [577, 81] on span "Todos" at bounding box center [604, 87] width 134 height 25
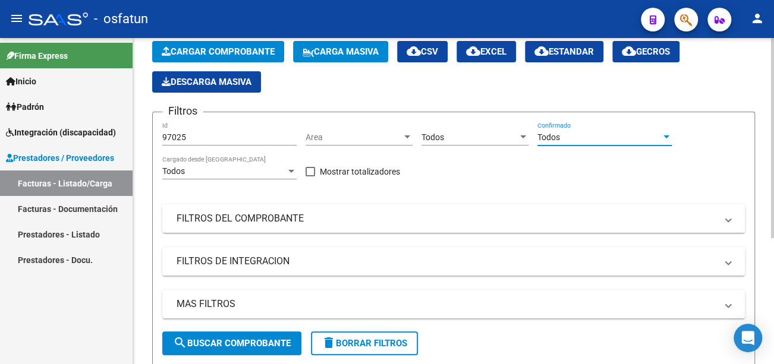
click at [271, 344] on span "search Buscar Comprobante" at bounding box center [232, 343] width 118 height 11
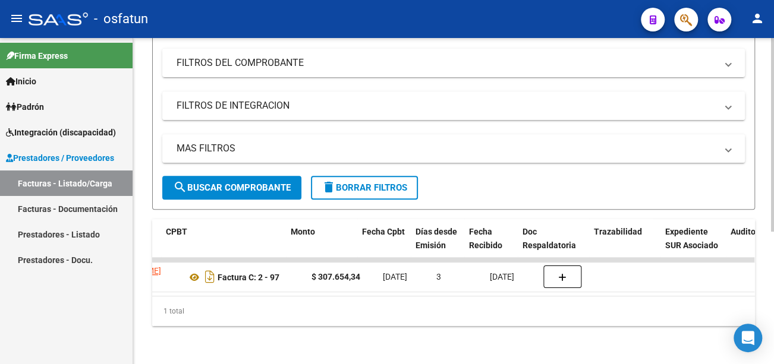
scroll to position [0, 477]
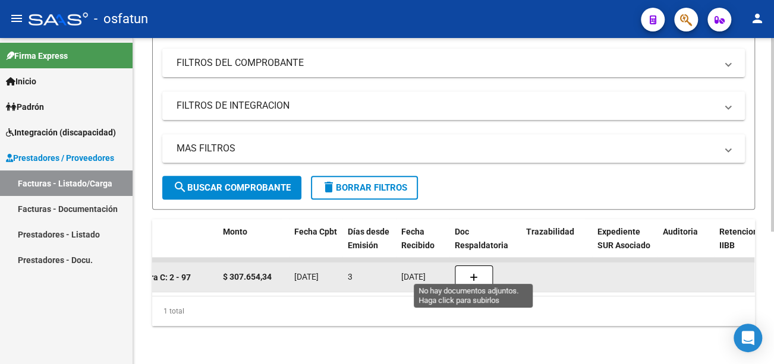
click at [478, 266] on button "button" at bounding box center [474, 277] width 38 height 23
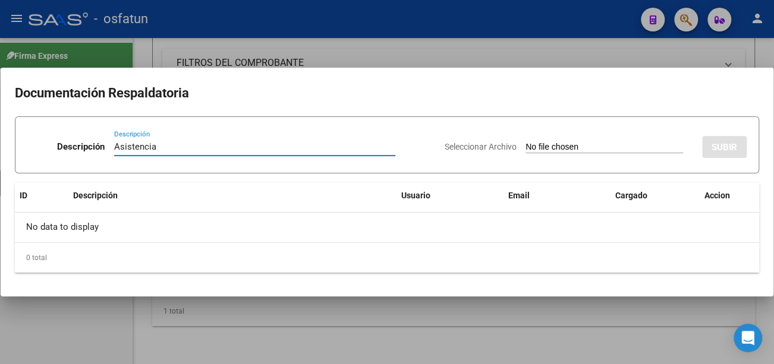
type input "Asistencia"
click at [538, 147] on input "Seleccionar Archivo" at bounding box center [605, 147] width 158 height 11
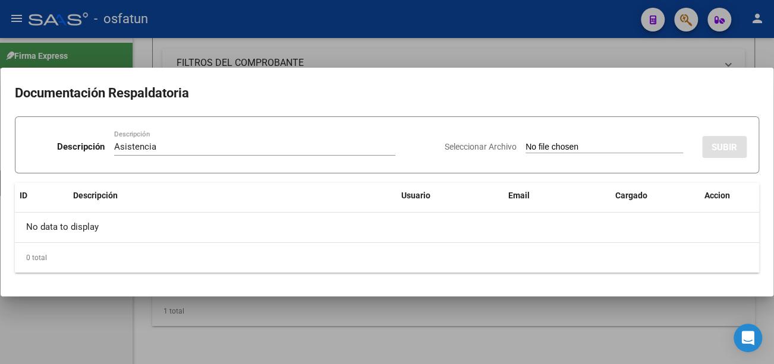
type input "C:\fakepath\Romero Asist corregida.pdf"
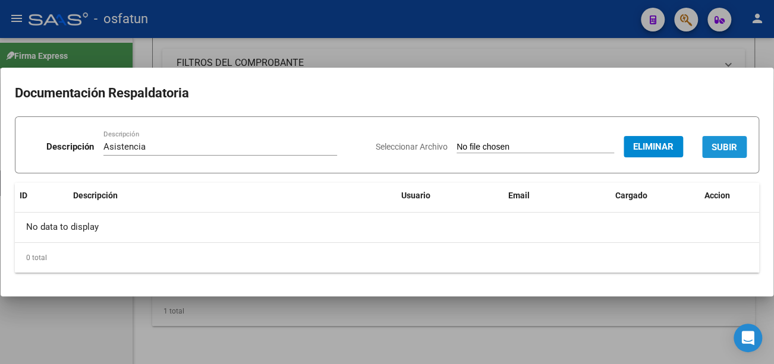
click at [728, 145] on span "SUBIR" at bounding box center [725, 147] width 26 height 11
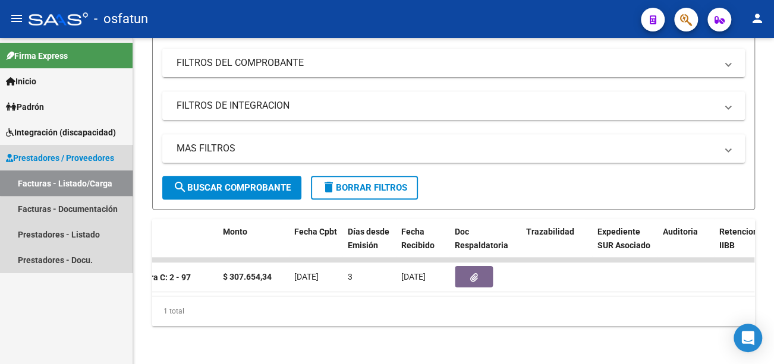
click at [87, 181] on link "Facturas - Listado/Carga" at bounding box center [66, 184] width 133 height 26
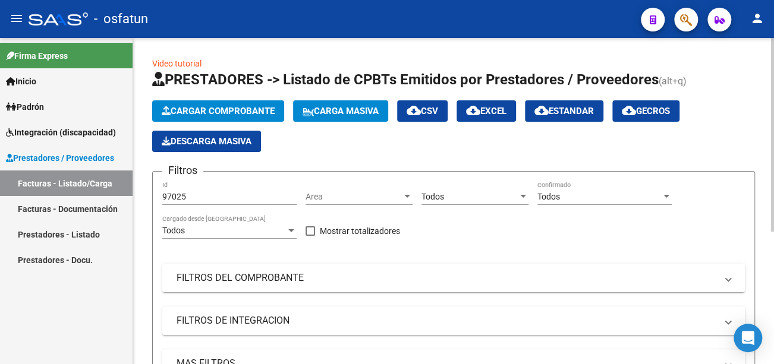
scroll to position [0, 0]
click at [235, 112] on span "Cargar Comprobante" at bounding box center [218, 111] width 113 height 11
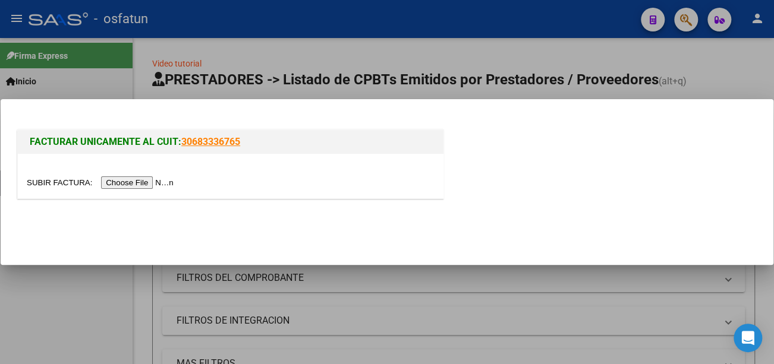
click at [160, 179] on input "file" at bounding box center [102, 183] width 150 height 12
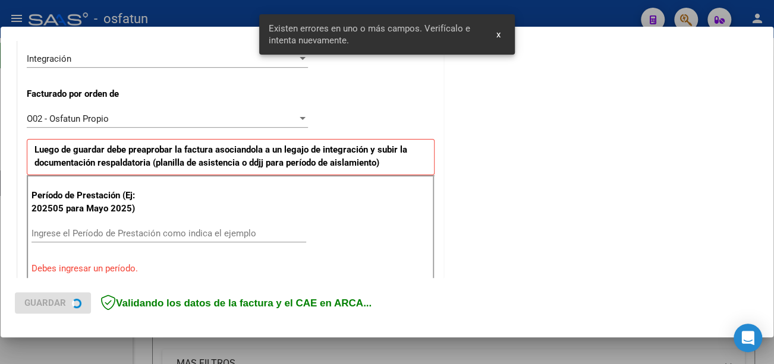
scroll to position [332, 0]
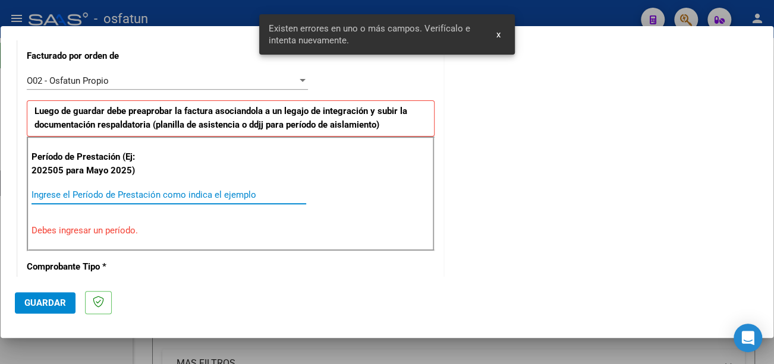
click at [155, 192] on input "Ingrese el Período de Prestación como indica el ejemplo" at bounding box center [169, 195] width 275 height 11
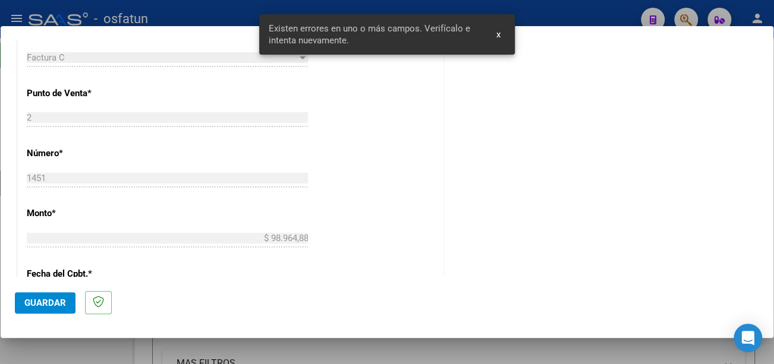
scroll to position [570, 0]
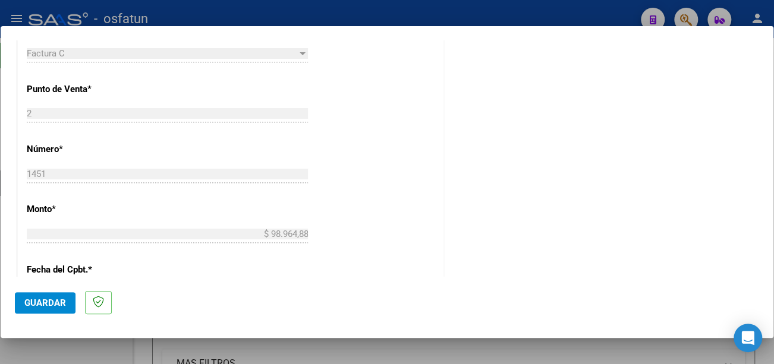
click at [48, 304] on span "Guardar" at bounding box center [45, 303] width 42 height 11
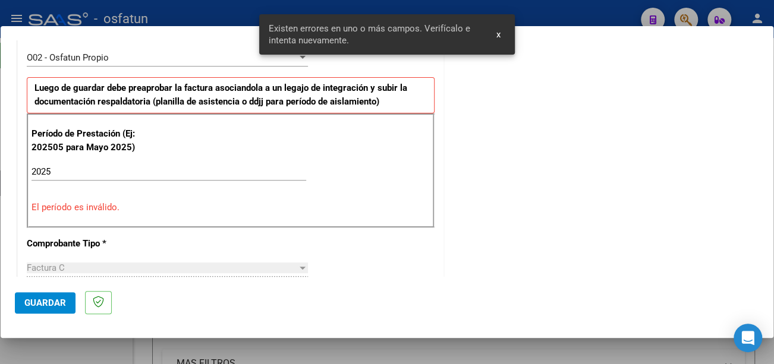
scroll to position [354, 0]
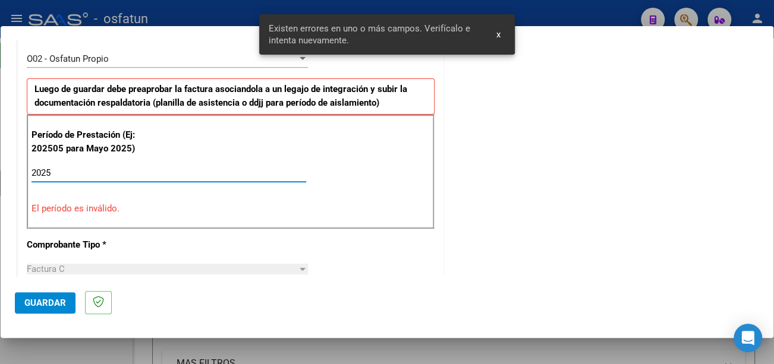
click at [76, 169] on input "2025" at bounding box center [169, 173] width 275 height 11
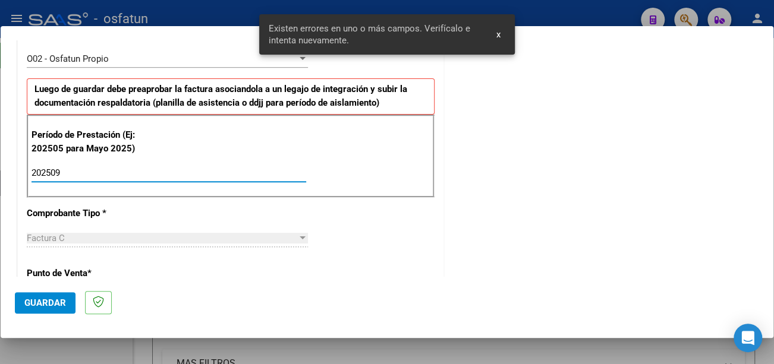
type input "202509"
click at [59, 305] on span "Guardar" at bounding box center [45, 303] width 42 height 11
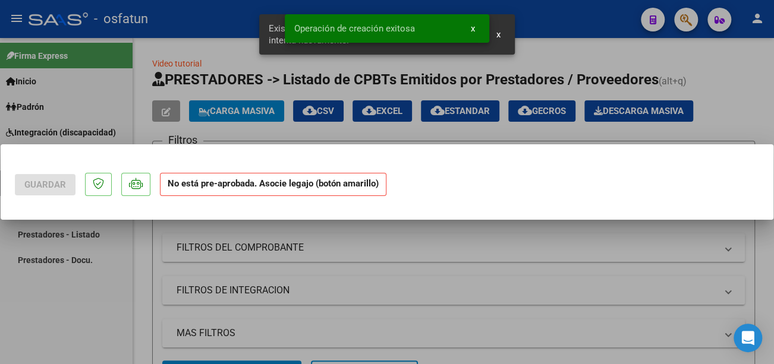
scroll to position [0, 0]
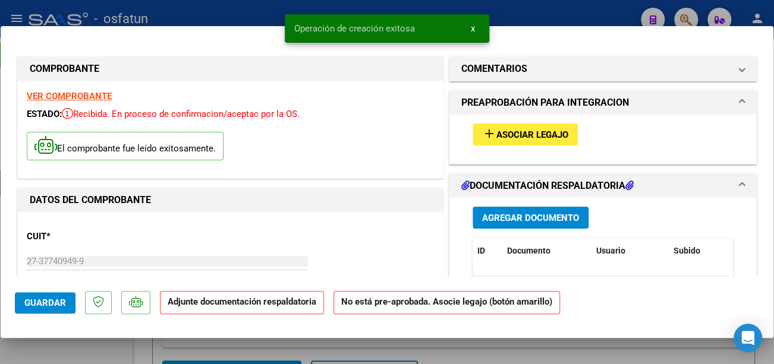
click at [543, 131] on span "Asociar Legajo" at bounding box center [532, 135] width 72 height 11
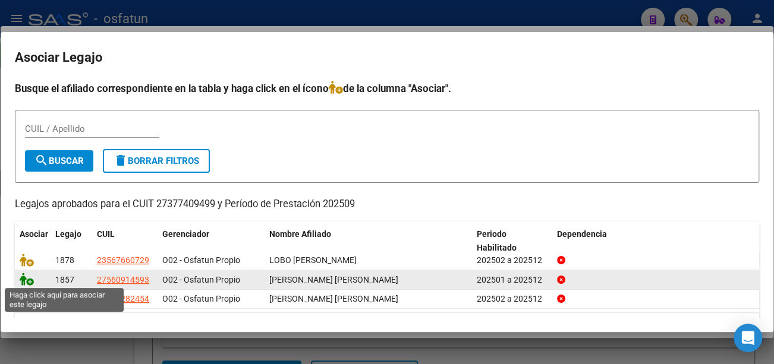
click at [24, 278] on icon at bounding box center [27, 279] width 14 height 13
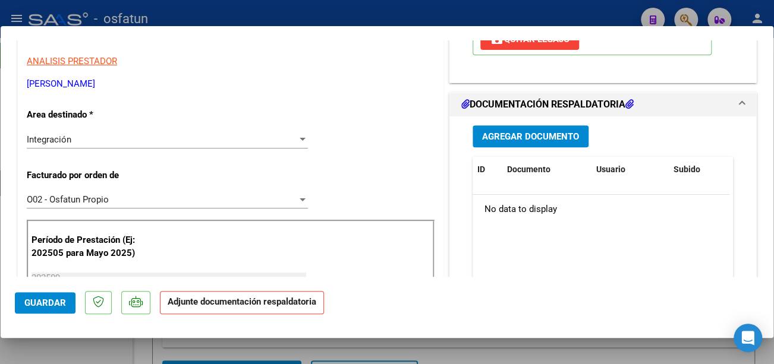
scroll to position [238, 0]
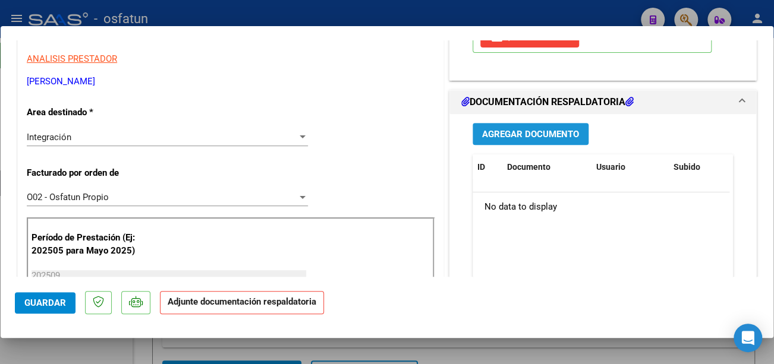
click at [561, 134] on span "Agregar Documento" at bounding box center [530, 134] width 97 height 11
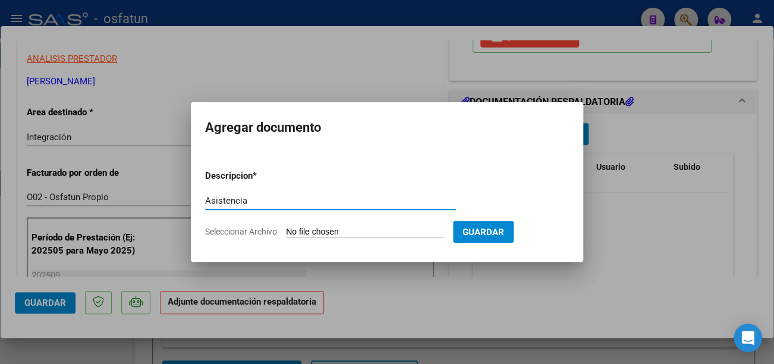
type input "Asistencia"
click at [382, 231] on input "Seleccionar Archivo" at bounding box center [365, 232] width 158 height 11
type input "C:\fakepath\Guillamondegui asist.pdf"
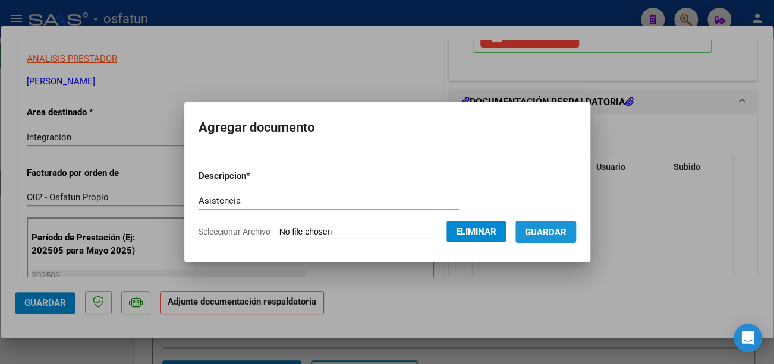
click at [564, 233] on span "Guardar" at bounding box center [546, 232] width 42 height 11
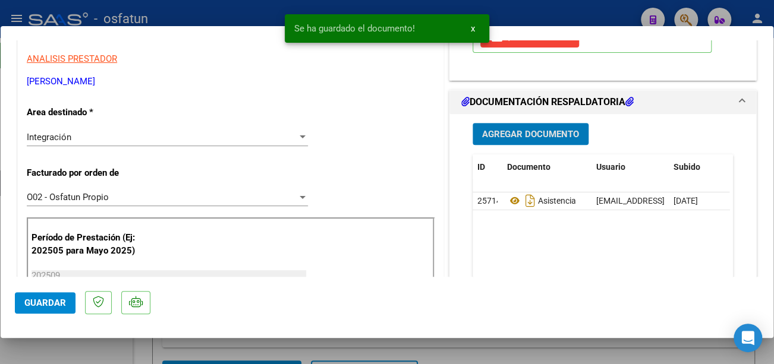
click at [51, 300] on span "Guardar" at bounding box center [45, 303] width 42 height 11
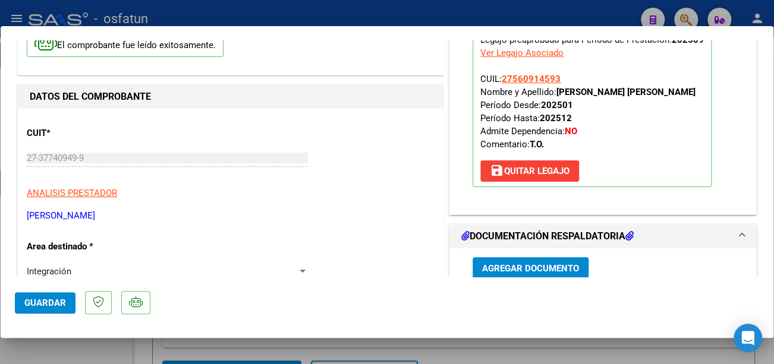
scroll to position [0, 0]
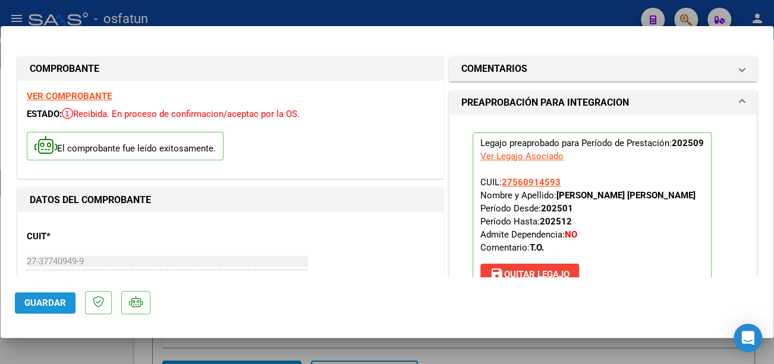
click at [43, 301] on span "Guardar" at bounding box center [45, 303] width 42 height 11
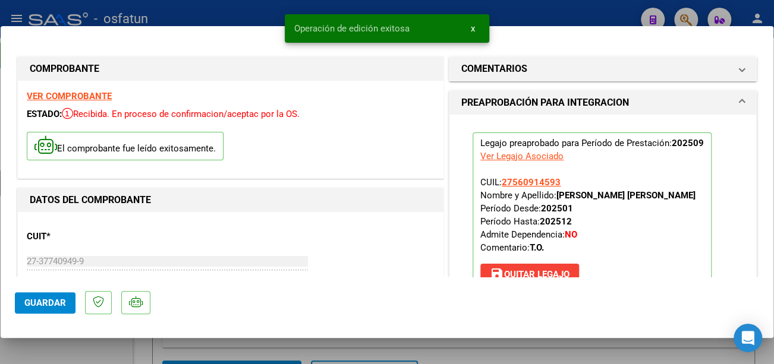
type input "$ 0,00"
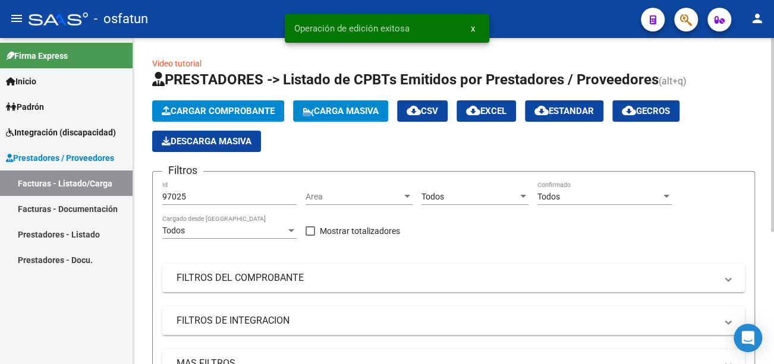
click at [218, 272] on mat-panel-title "FILTROS DEL COMPROBANTE" at bounding box center [447, 278] width 540 height 13
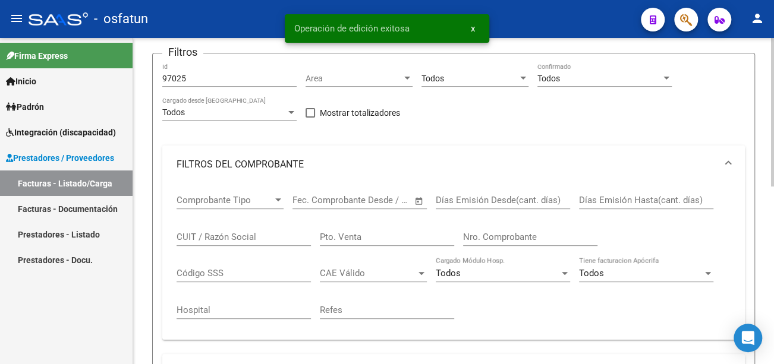
scroll to position [119, 0]
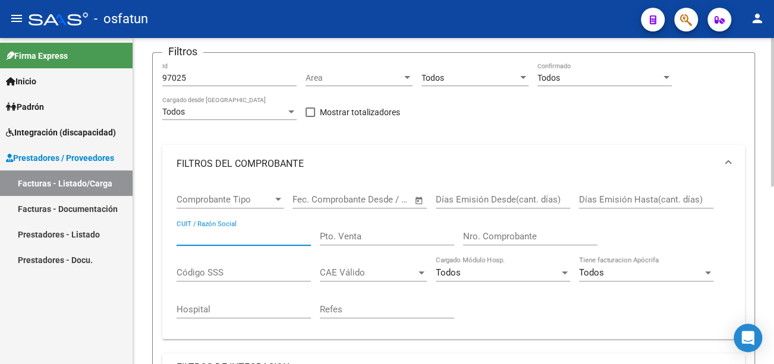
paste input "27377409499"
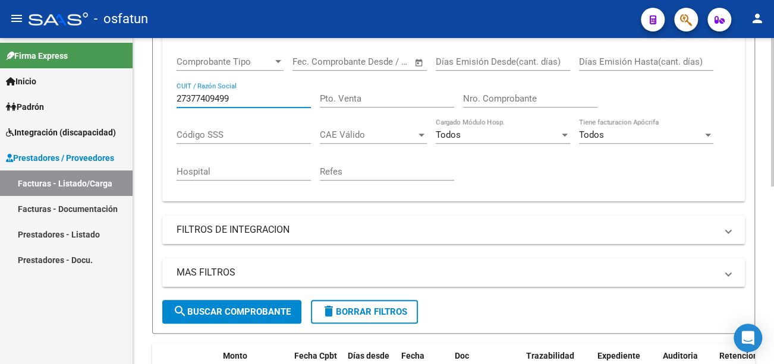
scroll to position [357, 0]
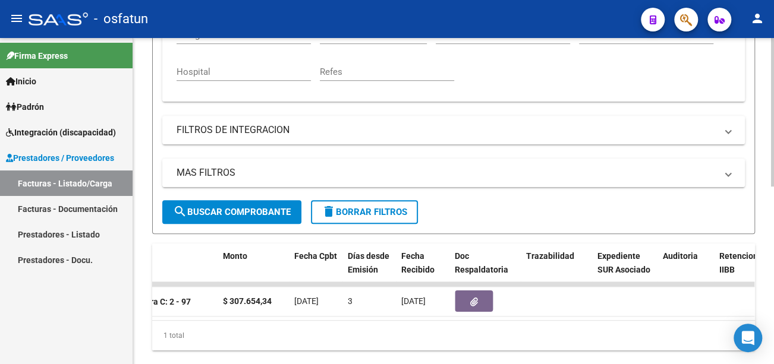
type input "27377409499"
click at [263, 212] on span "search Buscar Comprobante" at bounding box center [232, 212] width 118 height 11
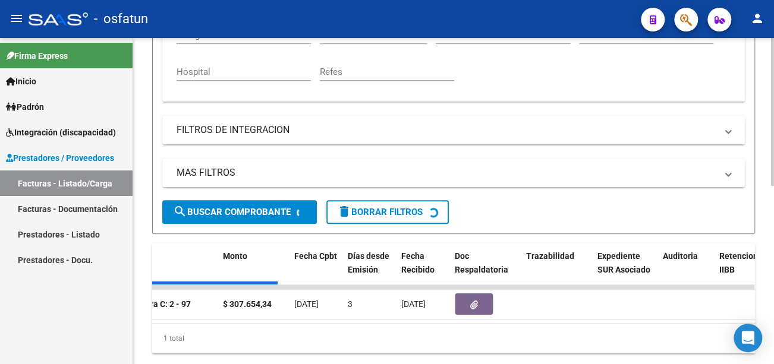
scroll to position [0, 0]
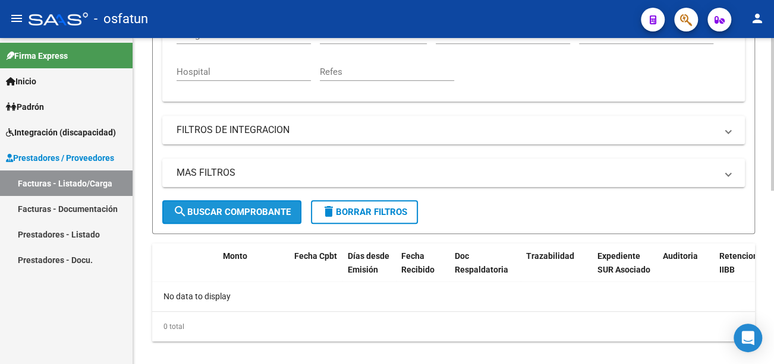
click at [271, 209] on span "search Buscar Comprobante" at bounding box center [232, 212] width 118 height 11
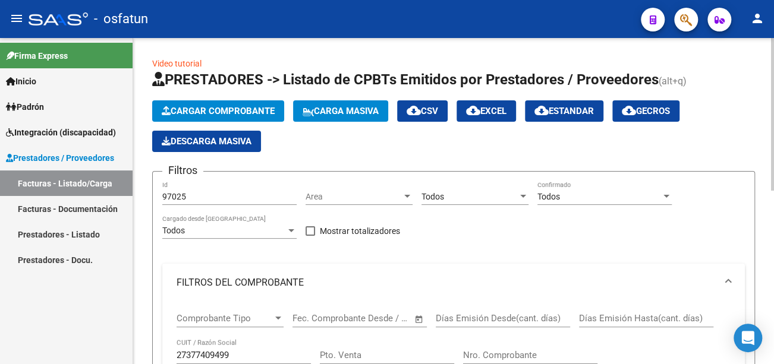
scroll to position [59, 0]
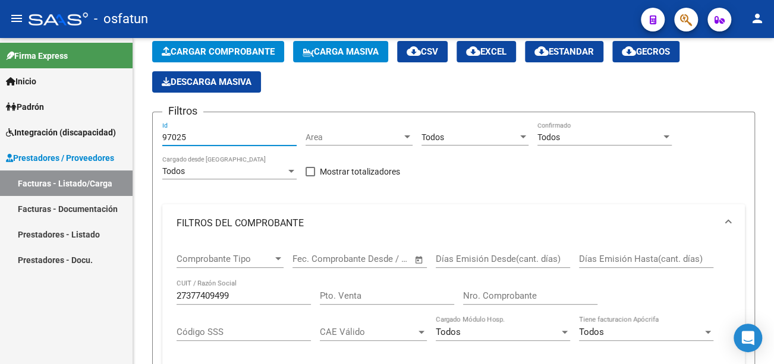
drag, startPoint x: 234, startPoint y: 139, endPoint x: 131, endPoint y: 134, distance: 103.0
click at [118, 139] on mat-sidenav-container "Firma Express Inicio Calendario SSS Instructivos Contacto OS Padrón Análisis Af…" at bounding box center [387, 201] width 774 height 326
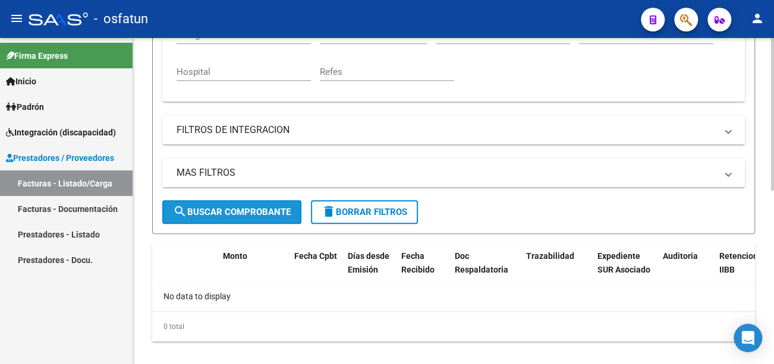
click at [294, 207] on button "search Buscar Comprobante" at bounding box center [231, 212] width 139 height 24
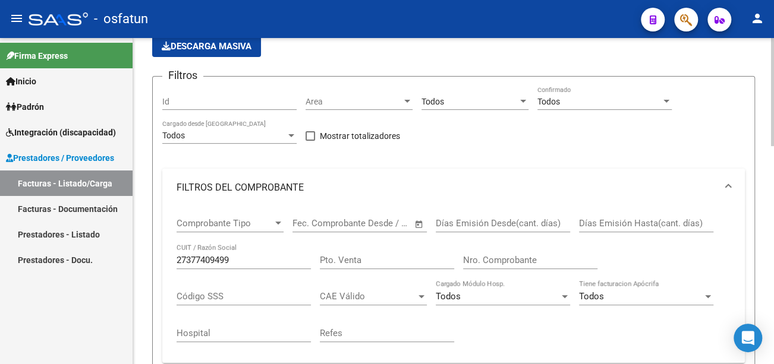
scroll to position [0, 0]
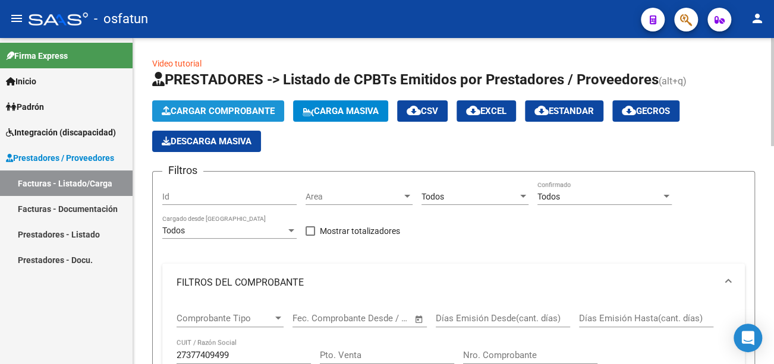
click at [246, 114] on span "Cargar Comprobante" at bounding box center [218, 111] width 113 height 11
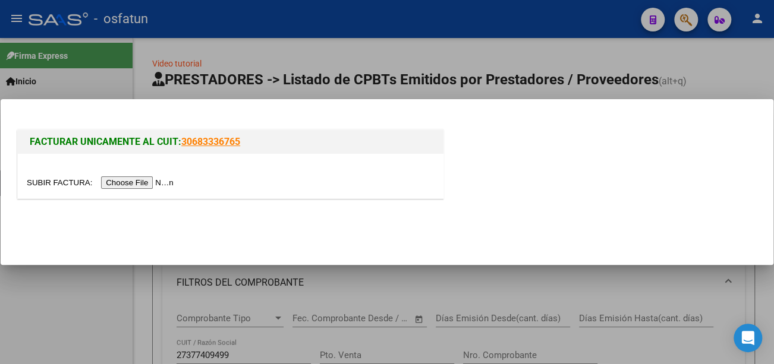
click at [170, 183] on input "file" at bounding box center [102, 183] width 150 height 12
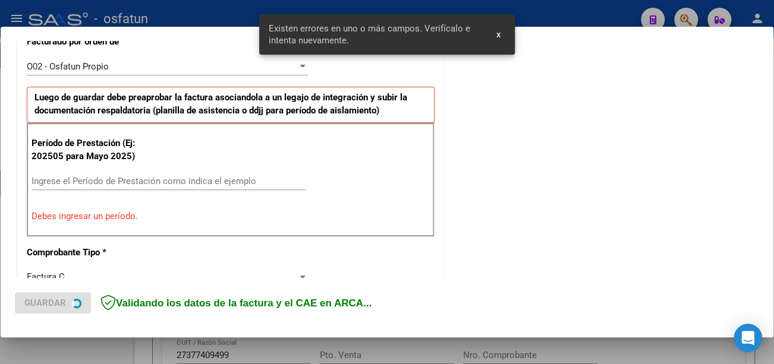
scroll to position [354, 0]
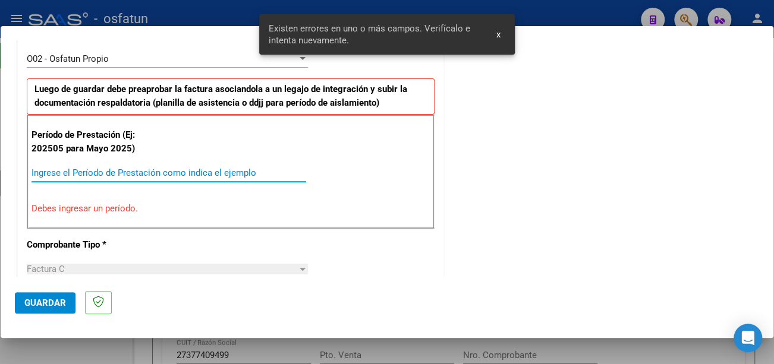
click at [139, 171] on input "Ingrese el Período de Prestación como indica el ejemplo" at bounding box center [169, 173] width 275 height 11
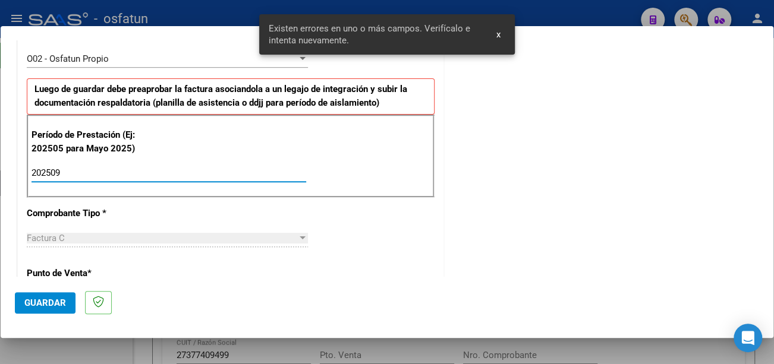
type input "202509"
click at [52, 307] on span "Guardar" at bounding box center [45, 303] width 42 height 11
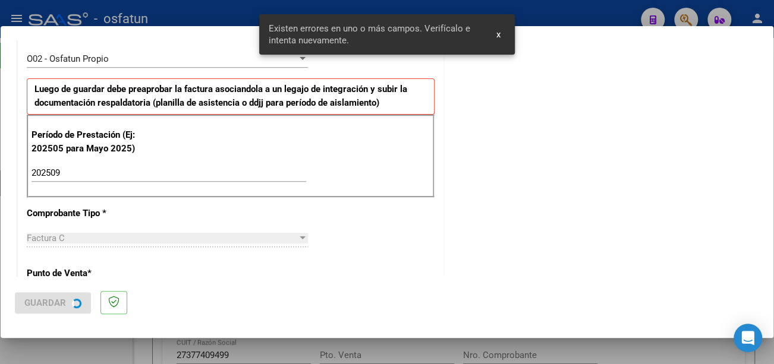
scroll to position [0, 0]
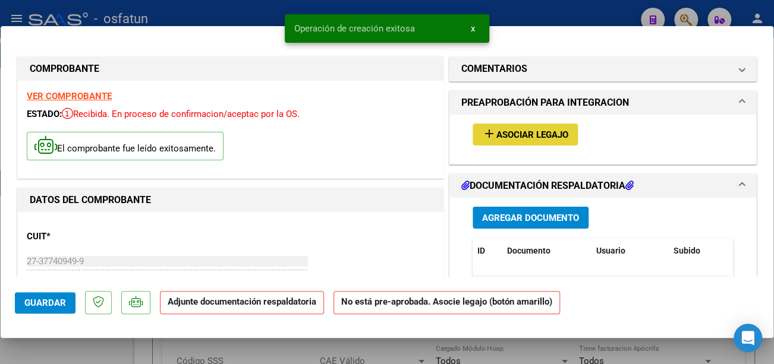
click at [521, 131] on span "Asociar Legajo" at bounding box center [532, 135] width 72 height 11
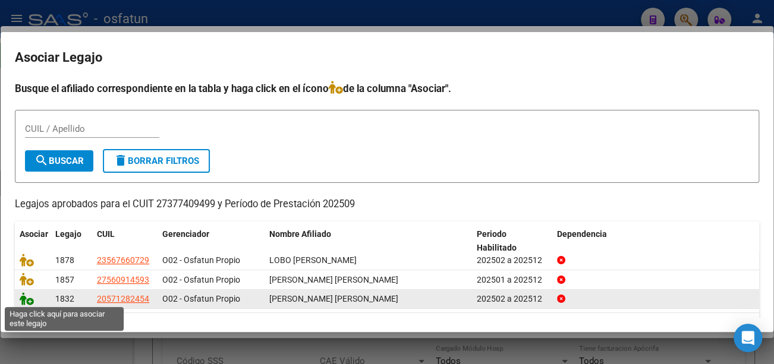
click at [23, 293] on icon at bounding box center [27, 299] width 14 height 13
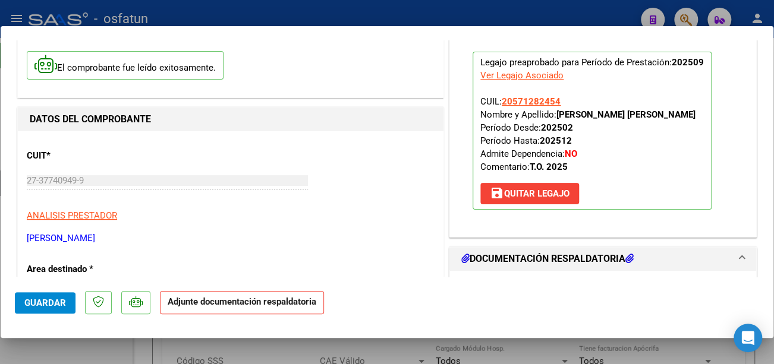
scroll to position [238, 0]
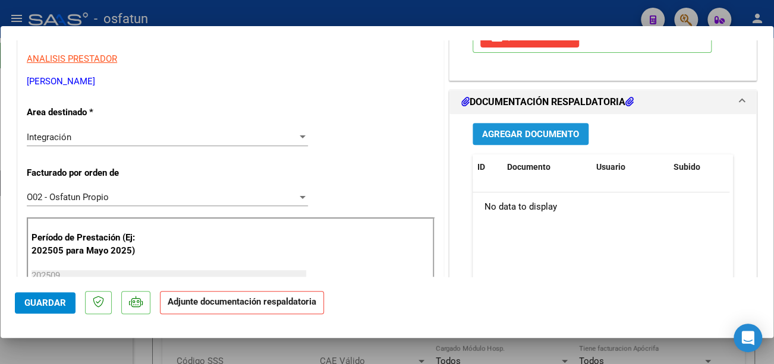
click at [489, 132] on span "Agregar Documento" at bounding box center [530, 134] width 97 height 11
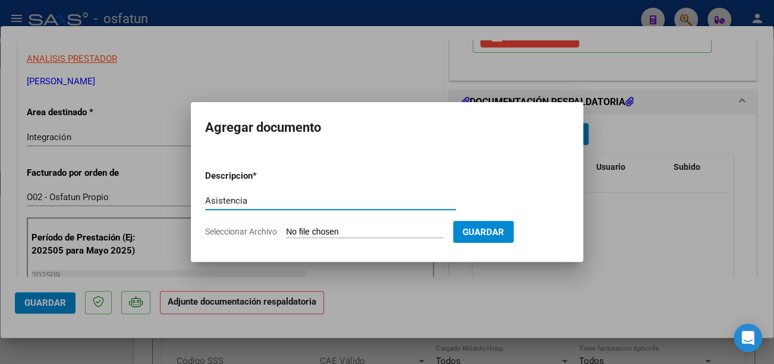
type input "Asistencia"
click at [344, 232] on input "Seleccionar Archivo" at bounding box center [365, 232] width 158 height 11
type input "C:\fakepath\Guillamondegui x2 asist.pdf"
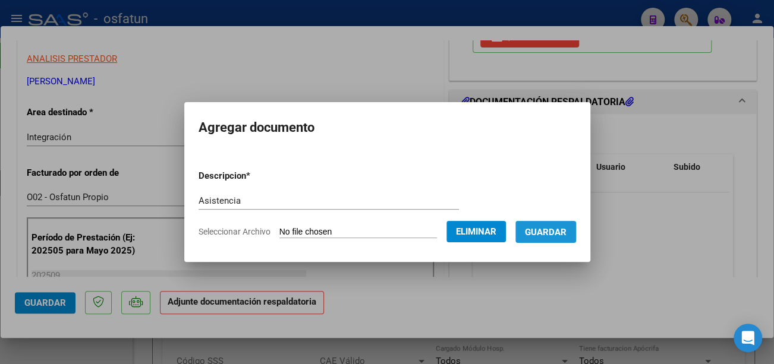
click at [567, 231] on span "Guardar" at bounding box center [546, 232] width 42 height 11
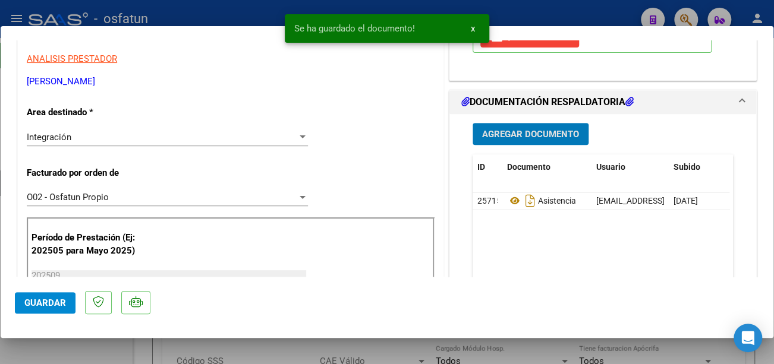
click at [51, 305] on span "Guardar" at bounding box center [45, 303] width 42 height 11
type input "$ 0,00"
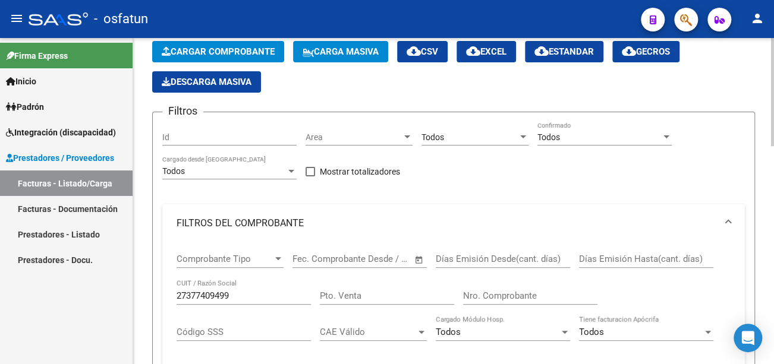
scroll to position [0, 0]
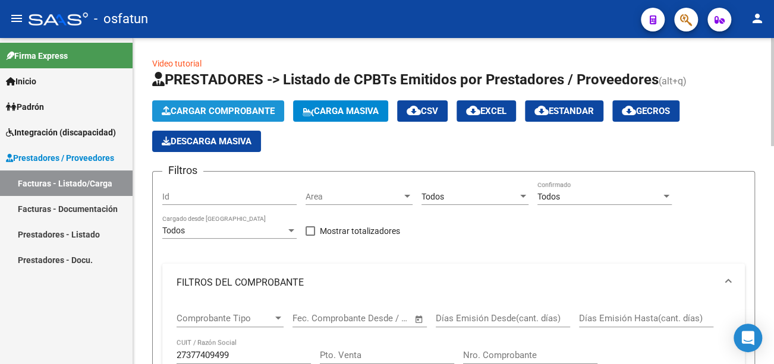
click at [227, 107] on span "Cargar Comprobante" at bounding box center [218, 111] width 113 height 11
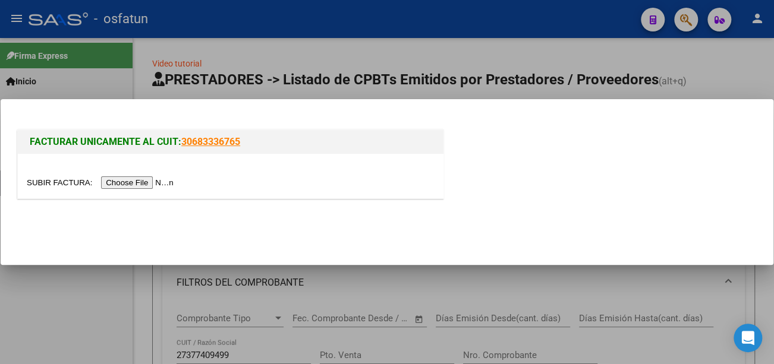
click at [145, 182] on input "file" at bounding box center [102, 183] width 150 height 12
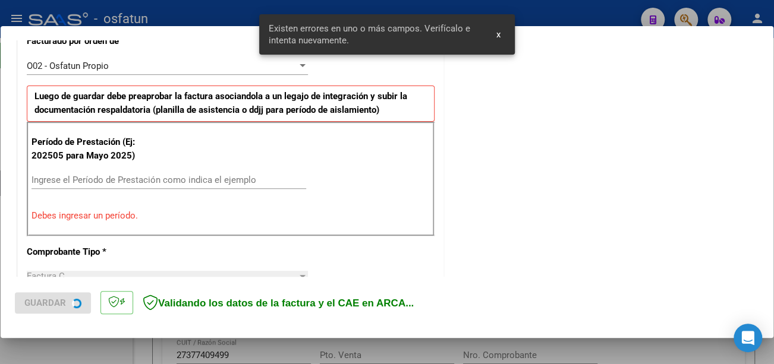
scroll to position [354, 0]
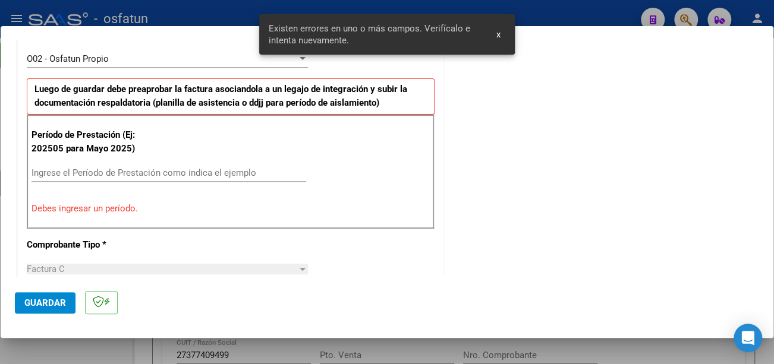
click at [131, 169] on input "Ingrese el Período de Prestación como indica el ejemplo" at bounding box center [169, 173] width 275 height 11
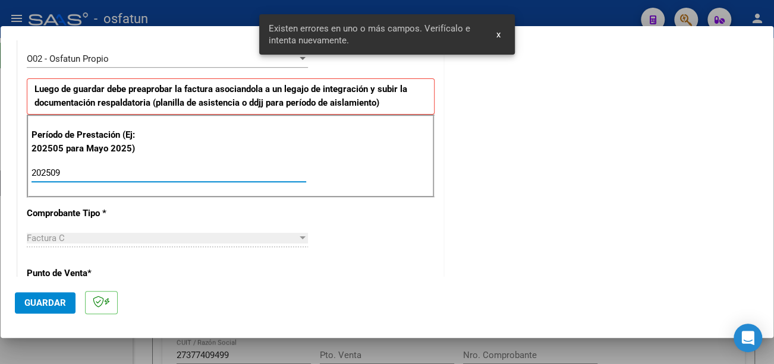
type input "202509"
click at [64, 305] on span "Guardar" at bounding box center [45, 303] width 42 height 11
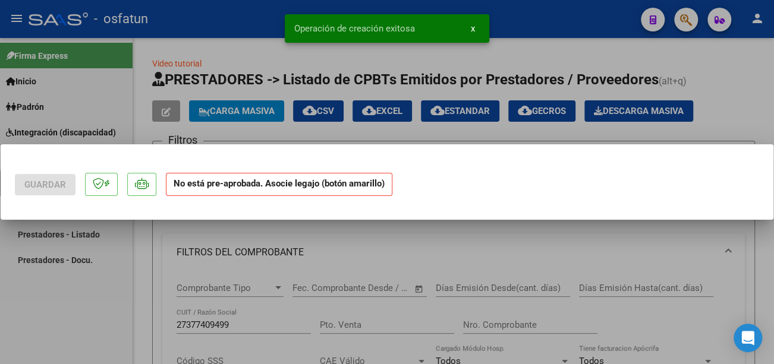
scroll to position [0, 0]
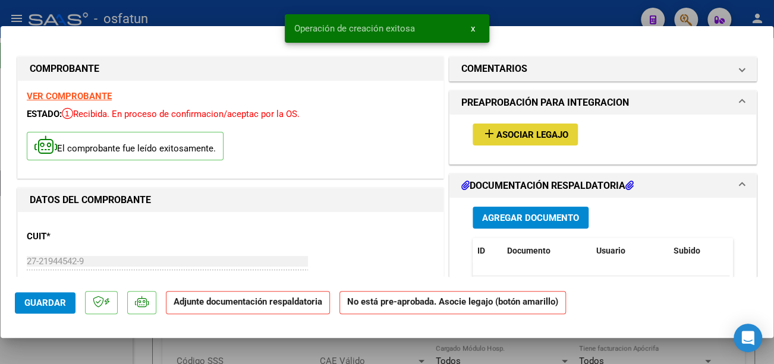
click at [511, 132] on span "Asociar Legajo" at bounding box center [532, 135] width 72 height 11
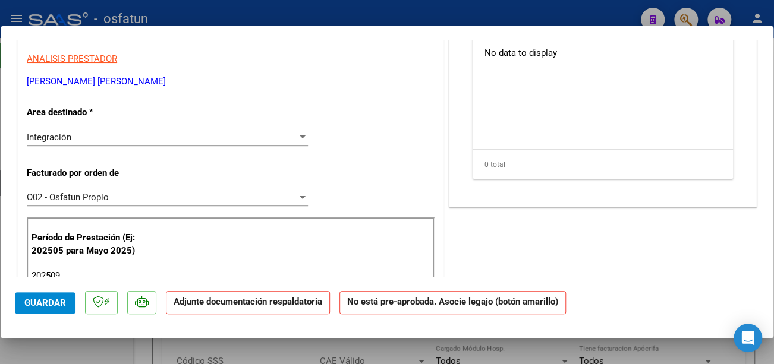
scroll to position [59, 0]
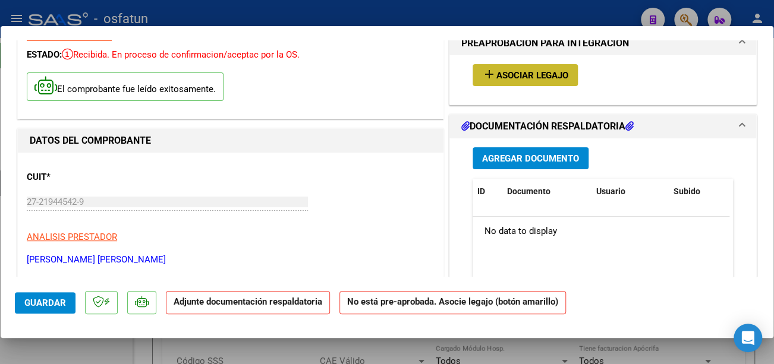
click at [512, 76] on span "Asociar Legajo" at bounding box center [532, 75] width 72 height 11
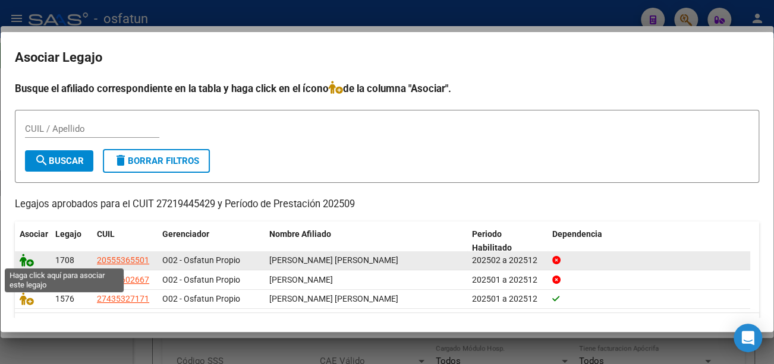
click at [26, 260] on icon at bounding box center [27, 260] width 14 height 13
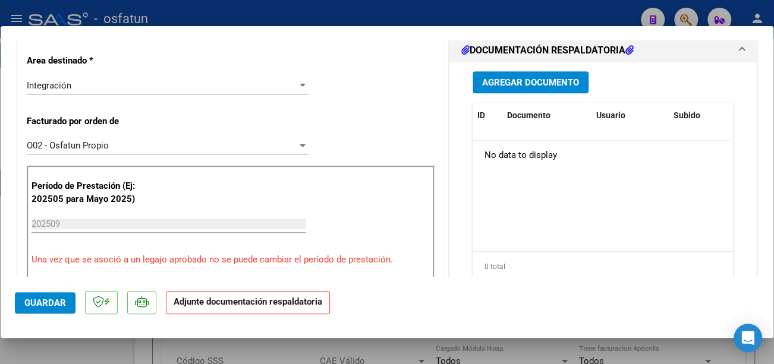
scroll to position [297, 0]
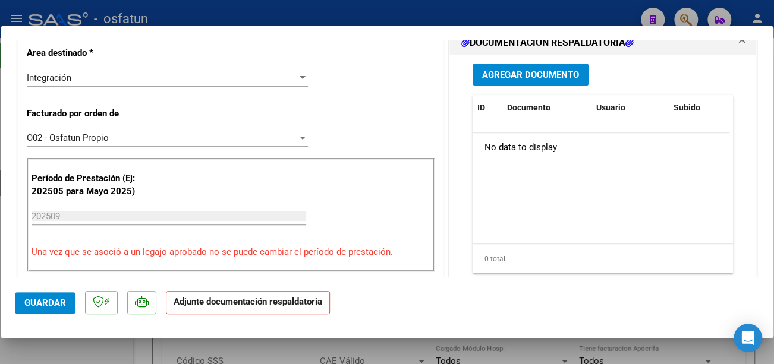
click at [501, 81] on button "Agregar Documento" at bounding box center [531, 75] width 116 height 22
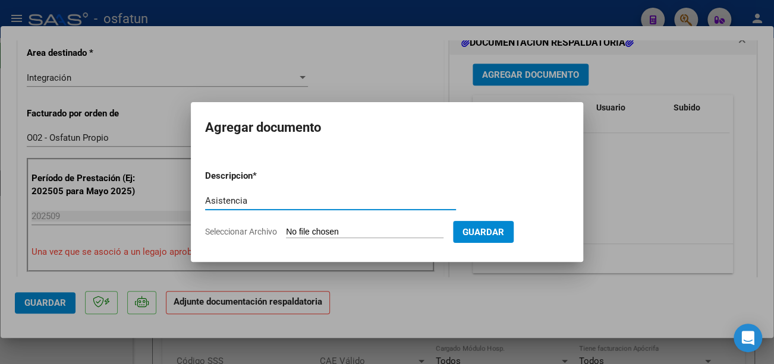
type input "Asistencia"
click at [366, 227] on app-file-uploader "Seleccionar Archivo" at bounding box center [329, 232] width 248 height 11
click at [357, 231] on input "Seleccionar Archivo" at bounding box center [365, 232] width 158 height 11
type input "C:\fakepath\Orellana Asist.pdf"
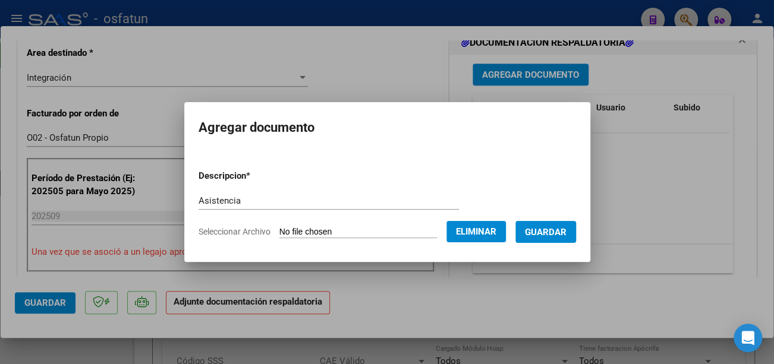
click at [551, 232] on span "Guardar" at bounding box center [546, 232] width 42 height 11
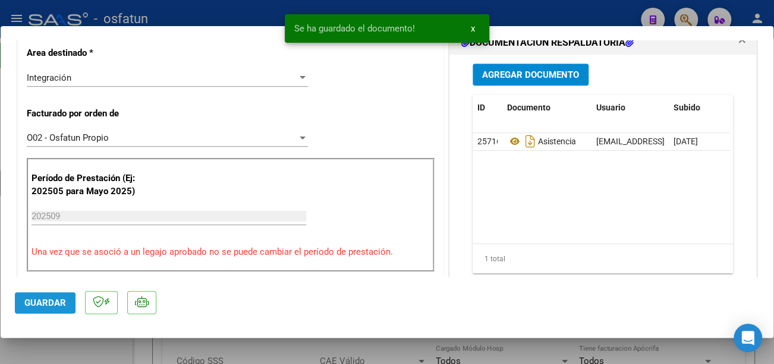
click at [54, 306] on span "Guardar" at bounding box center [45, 303] width 42 height 11
type input "$ 0,00"
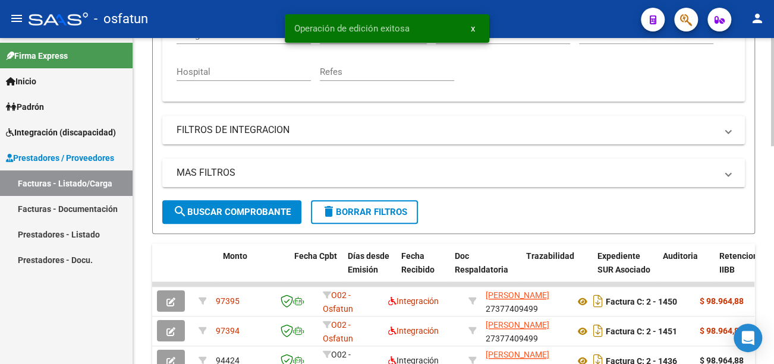
scroll to position [416, 0]
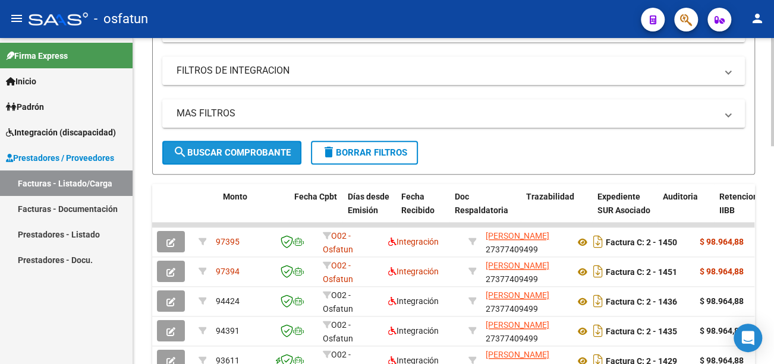
click at [224, 152] on span "search Buscar Comprobante" at bounding box center [232, 152] width 118 height 11
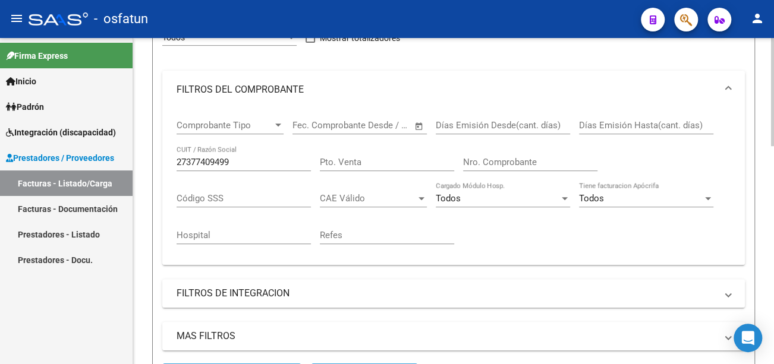
scroll to position [178, 0]
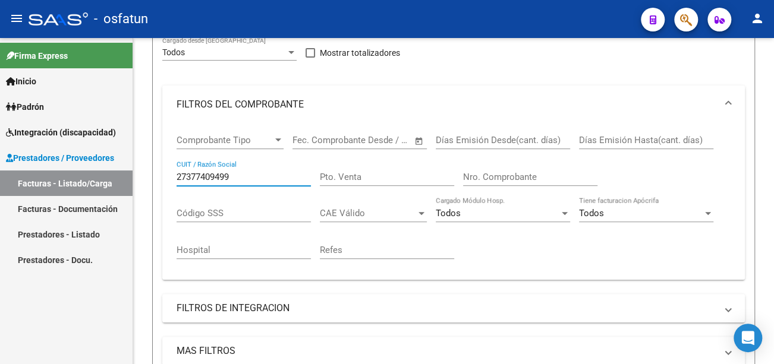
drag, startPoint x: 252, startPoint y: 180, endPoint x: 100, endPoint y: 177, distance: 151.6
click at [99, 178] on mat-sidenav-container "Firma Express Inicio Calendario SSS Instructivos Contacto OS Padrón Análisis Af…" at bounding box center [387, 201] width 774 height 326
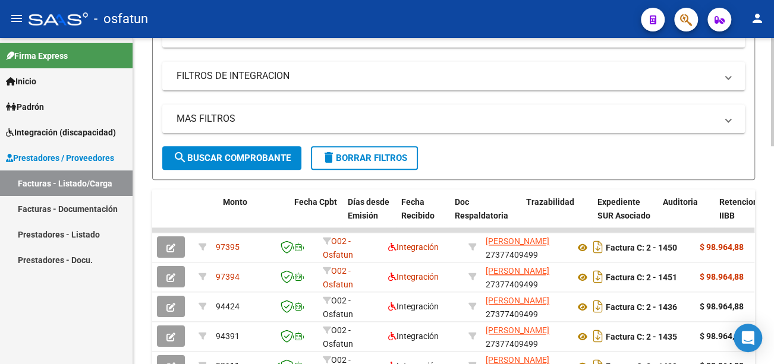
scroll to position [476, 0]
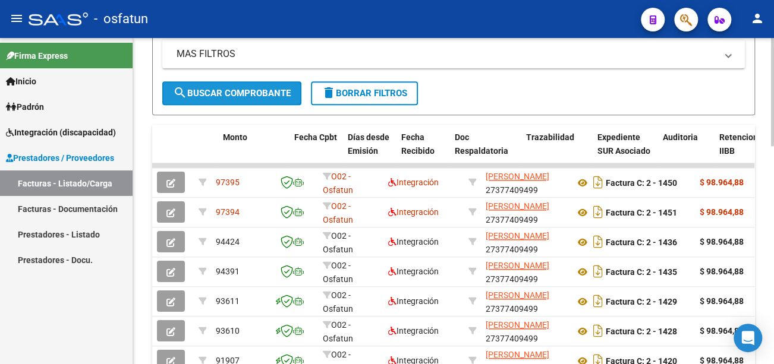
click at [247, 93] on span "search Buscar Comprobante" at bounding box center [232, 93] width 118 height 11
